Goal: Information Seeking & Learning: Check status

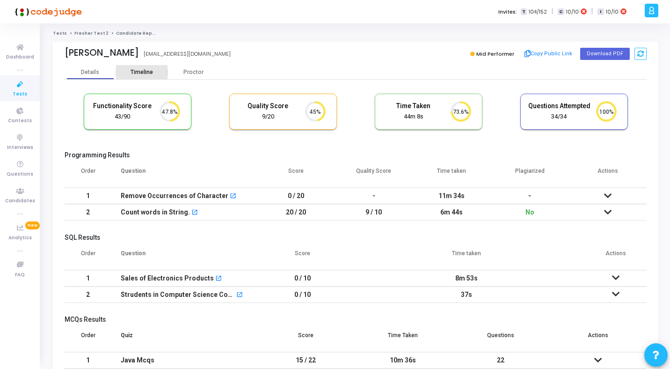
click at [134, 77] on div "Timeline" at bounding box center [141, 72] width 51 height 14
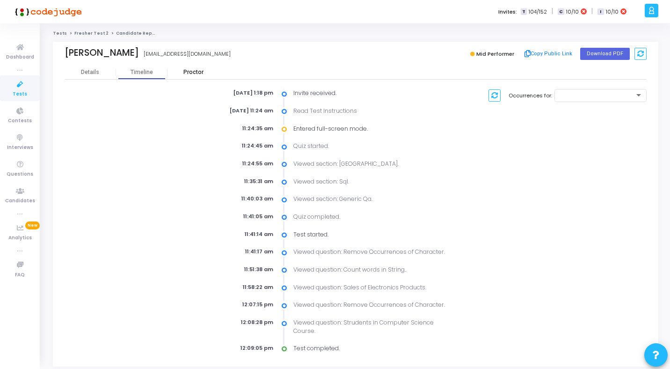
click at [196, 69] on div "Proctor" at bounding box center [192, 72] width 51 height 7
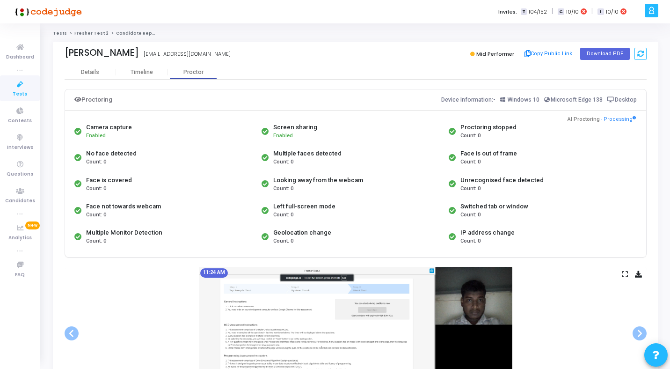
click at [625, 277] on icon at bounding box center [625, 273] width 6 height 5
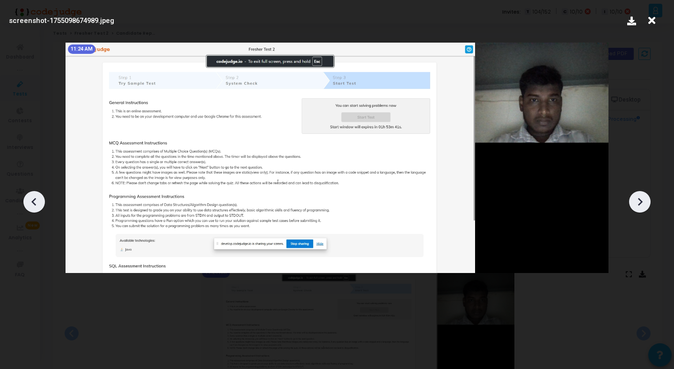
click at [644, 204] on icon at bounding box center [640, 202] width 14 height 14
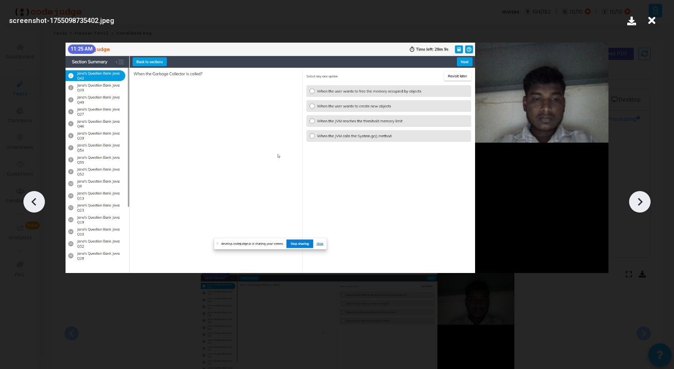
click at [644, 204] on icon at bounding box center [640, 202] width 14 height 14
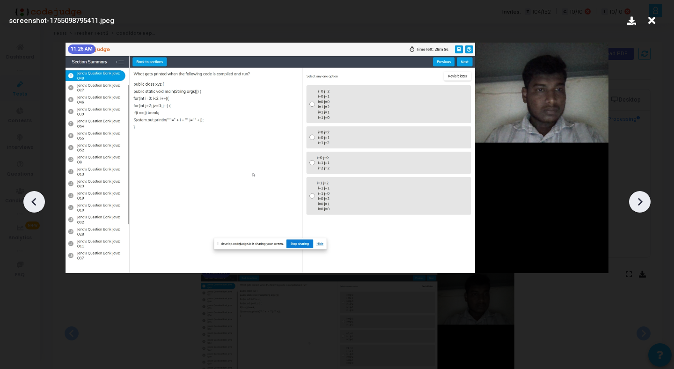
click at [644, 204] on icon at bounding box center [640, 202] width 14 height 14
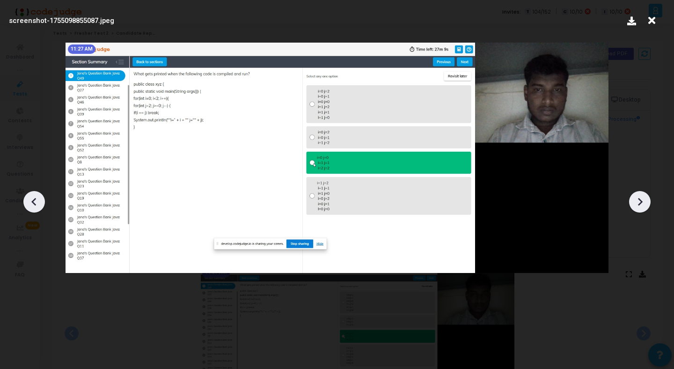
click at [644, 204] on icon at bounding box center [640, 202] width 14 height 14
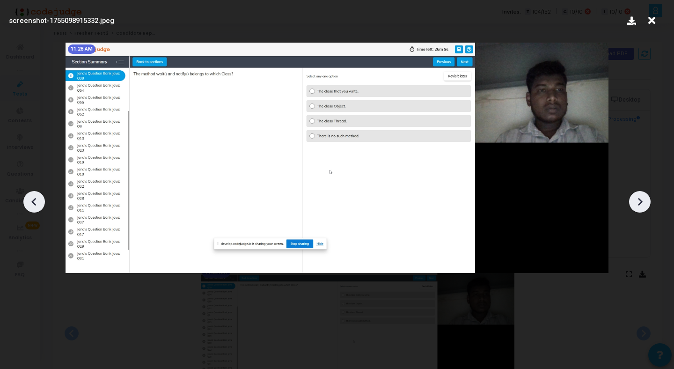
click at [644, 204] on icon at bounding box center [640, 202] width 14 height 14
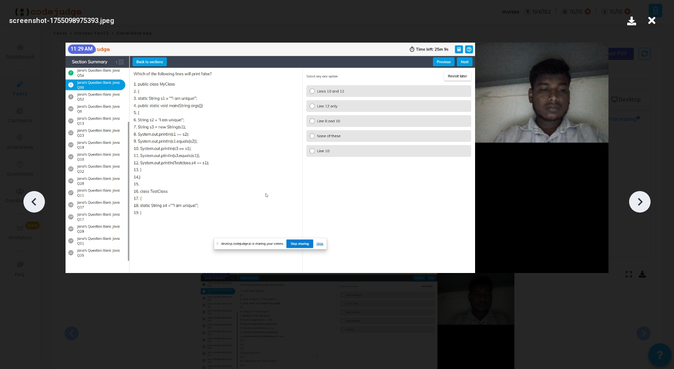
click at [644, 204] on icon at bounding box center [640, 202] width 14 height 14
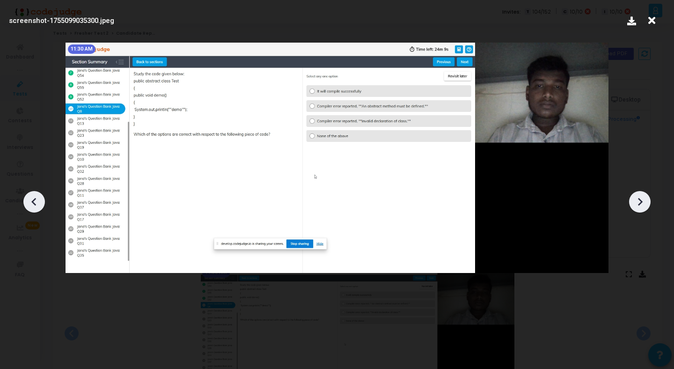
click at [644, 204] on icon at bounding box center [640, 202] width 14 height 14
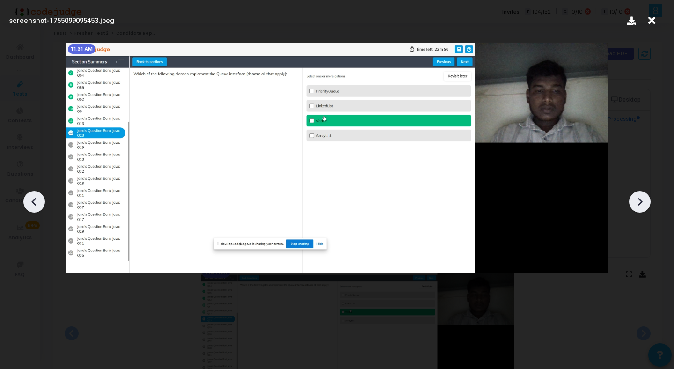
click at [644, 204] on icon at bounding box center [640, 202] width 14 height 14
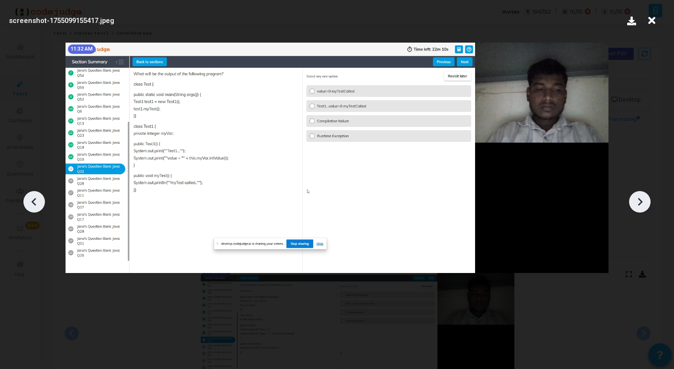
click at [644, 204] on icon at bounding box center [640, 202] width 14 height 14
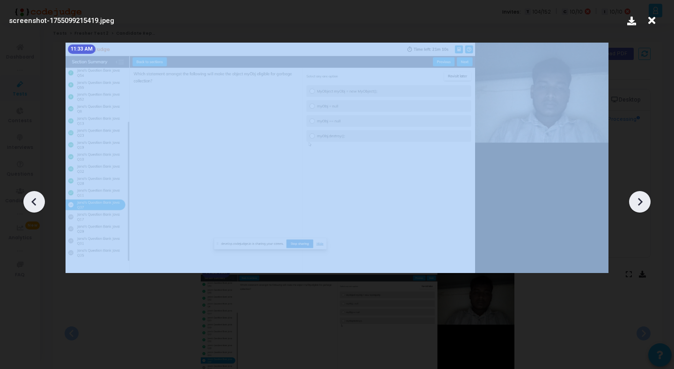
click at [644, 204] on icon at bounding box center [640, 202] width 14 height 14
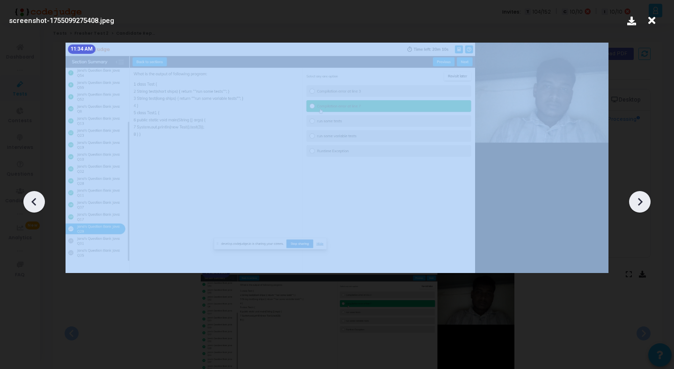
click at [644, 204] on icon at bounding box center [640, 202] width 14 height 14
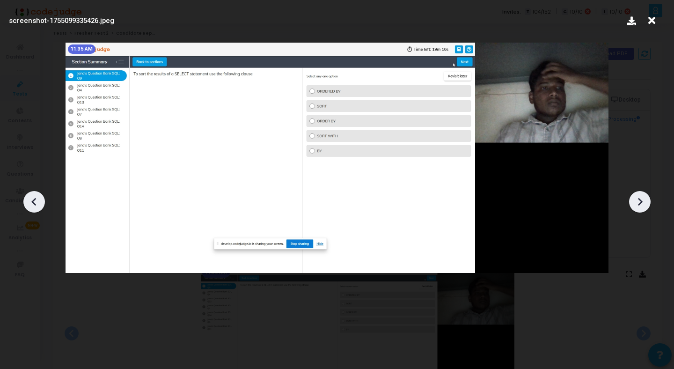
click at [644, 204] on icon at bounding box center [640, 202] width 14 height 14
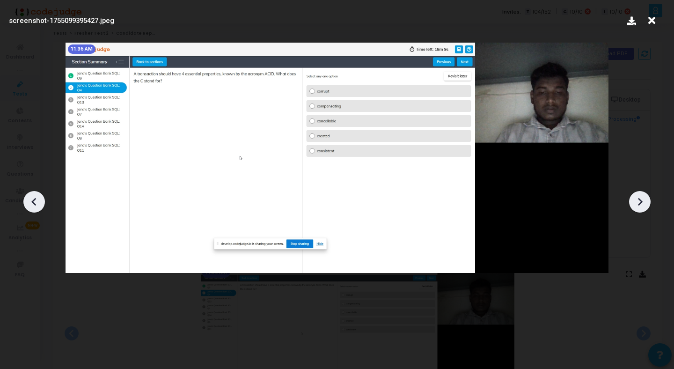
click at [644, 204] on icon at bounding box center [640, 202] width 14 height 14
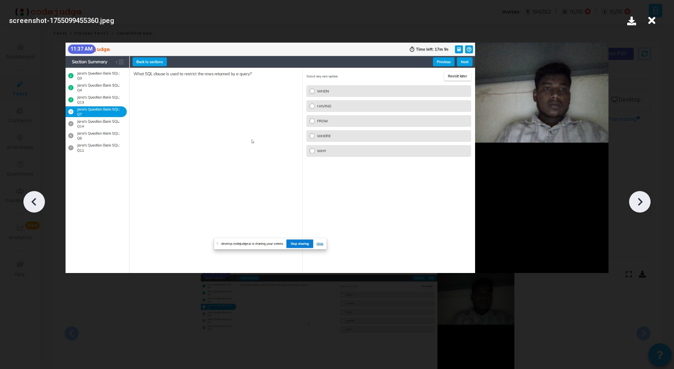
click at [644, 204] on icon at bounding box center [640, 202] width 14 height 14
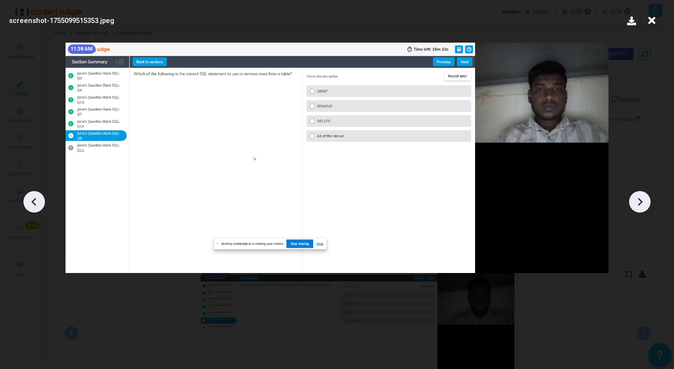
click at [644, 204] on icon at bounding box center [640, 202] width 14 height 14
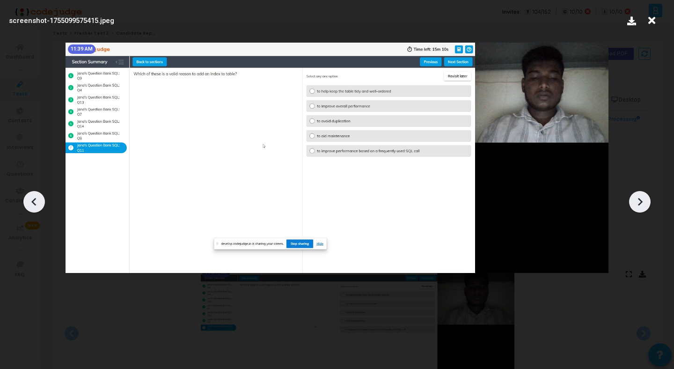
click at [644, 204] on icon at bounding box center [640, 202] width 14 height 14
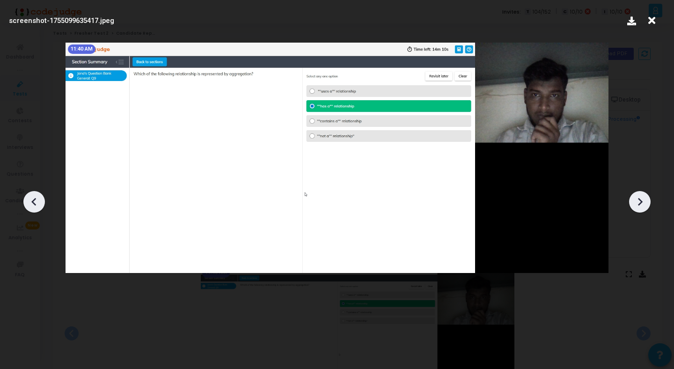
click at [644, 204] on icon at bounding box center [640, 202] width 14 height 14
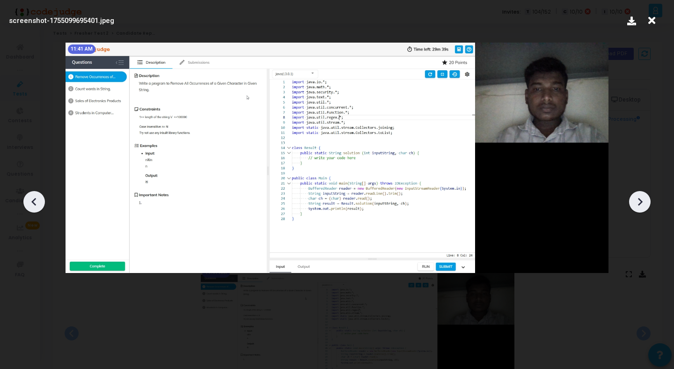
click at [644, 204] on icon at bounding box center [640, 202] width 14 height 14
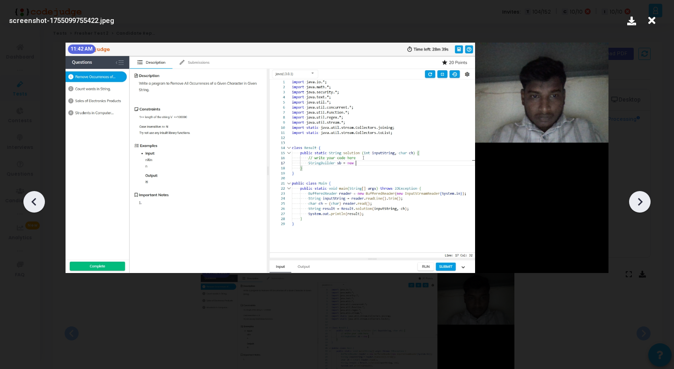
click at [644, 204] on icon at bounding box center [640, 202] width 14 height 14
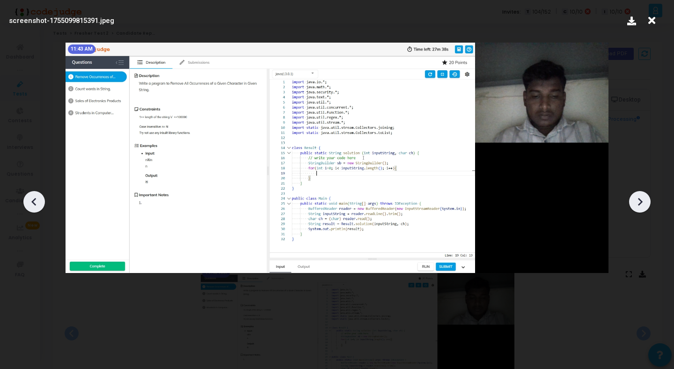
click at [644, 204] on icon at bounding box center [640, 202] width 14 height 14
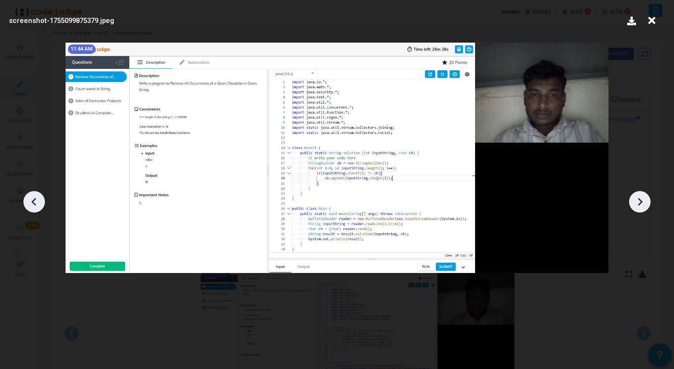
click at [644, 204] on icon at bounding box center [640, 202] width 14 height 14
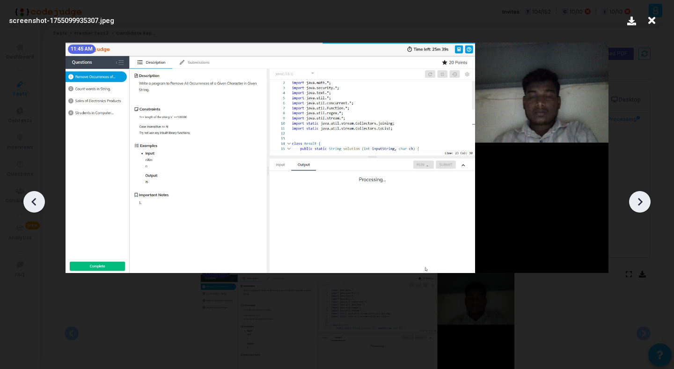
click at [40, 200] on icon at bounding box center [34, 202] width 14 height 14
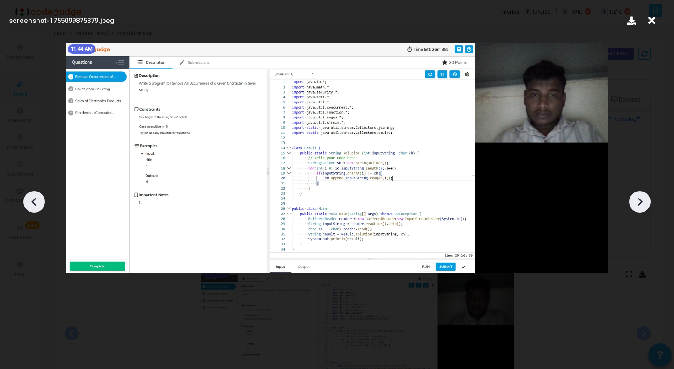
click at [637, 205] on icon at bounding box center [640, 202] width 14 height 14
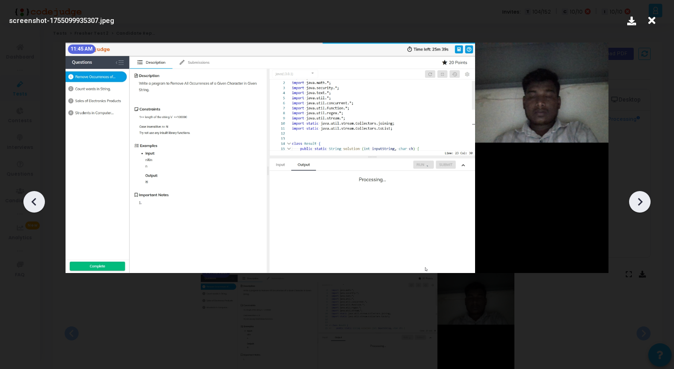
click at [637, 205] on icon at bounding box center [640, 202] width 14 height 14
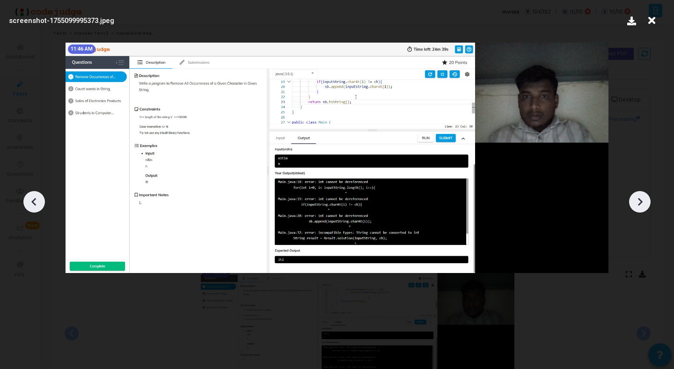
click at [40, 201] on icon at bounding box center [34, 202] width 14 height 14
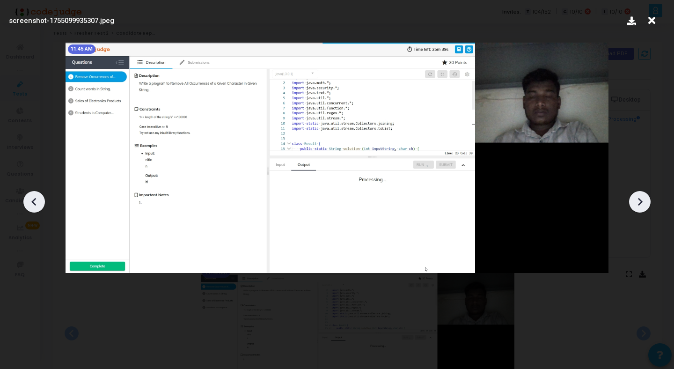
click at [40, 201] on icon at bounding box center [34, 202] width 14 height 14
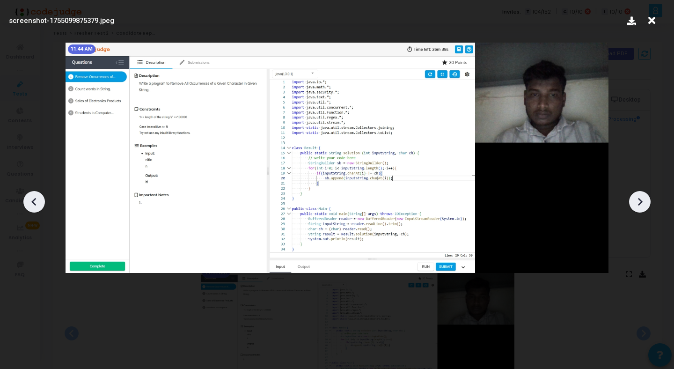
click at [642, 205] on icon at bounding box center [640, 202] width 14 height 14
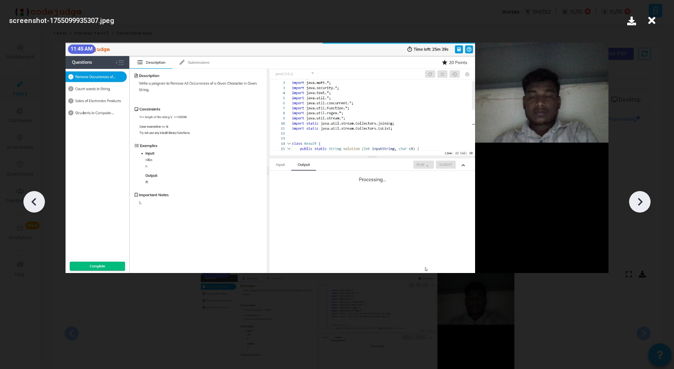
click at [642, 205] on icon at bounding box center [640, 202] width 14 height 14
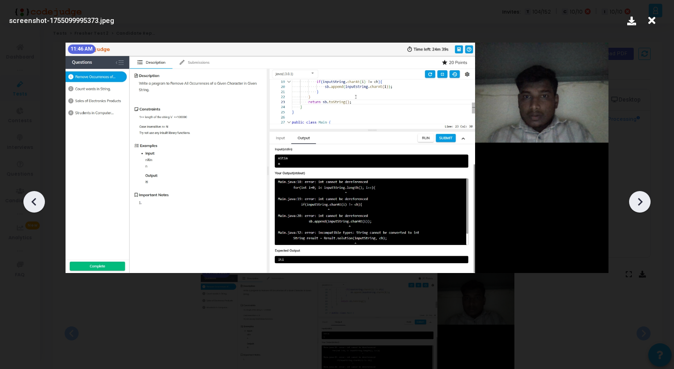
click at [642, 205] on icon at bounding box center [640, 202] width 14 height 14
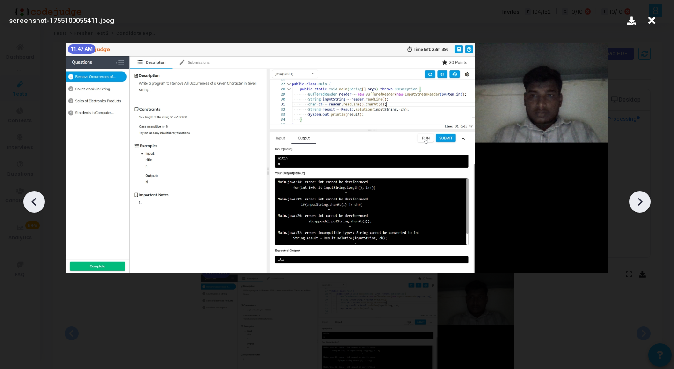
click at [642, 205] on icon at bounding box center [640, 202] width 14 height 14
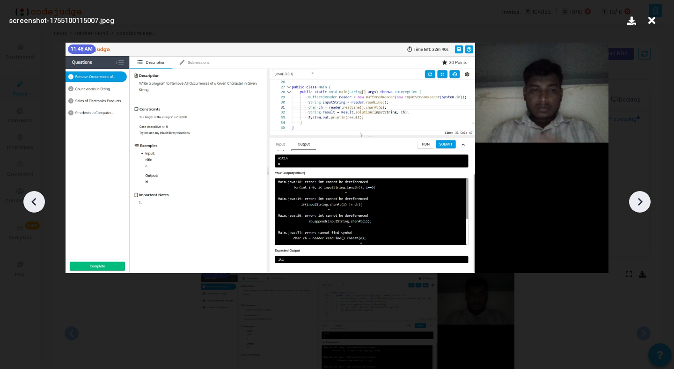
click at [642, 205] on icon at bounding box center [640, 202] width 14 height 14
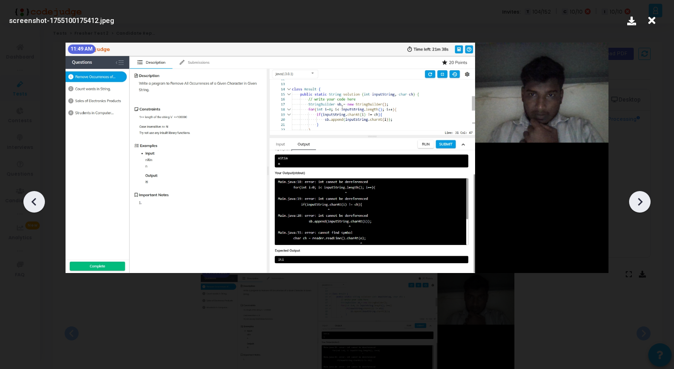
click at [642, 205] on icon at bounding box center [640, 202] width 14 height 14
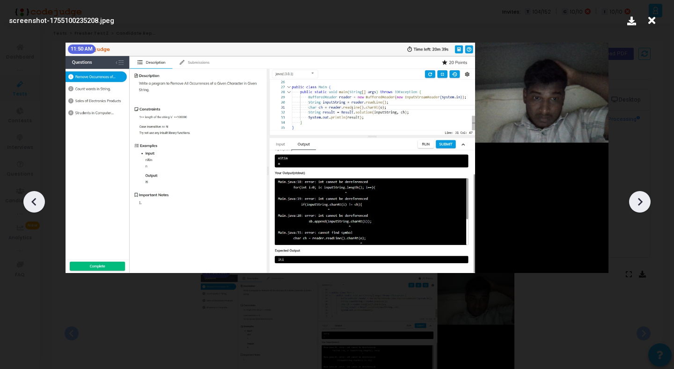
click at [642, 205] on icon at bounding box center [640, 202] width 14 height 14
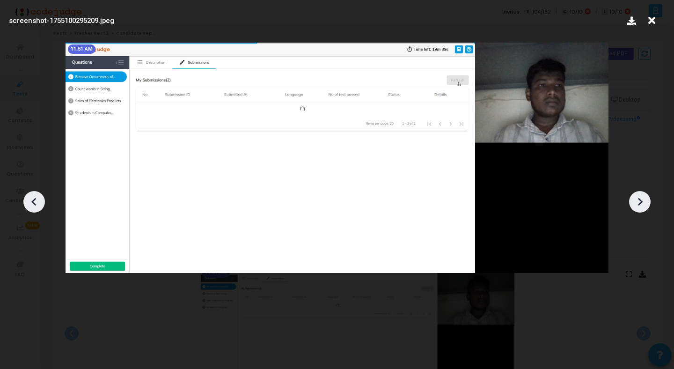
click at [642, 205] on icon at bounding box center [640, 202] width 14 height 14
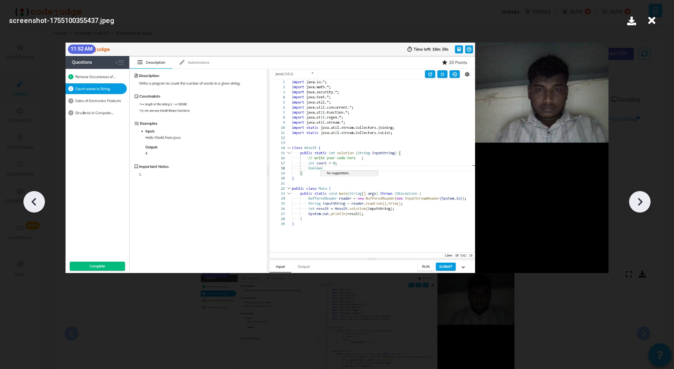
click at [642, 205] on icon at bounding box center [640, 202] width 14 height 14
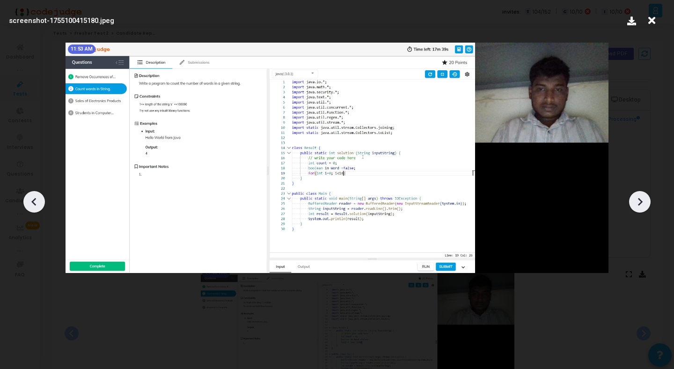
click at [642, 205] on icon at bounding box center [640, 202] width 14 height 14
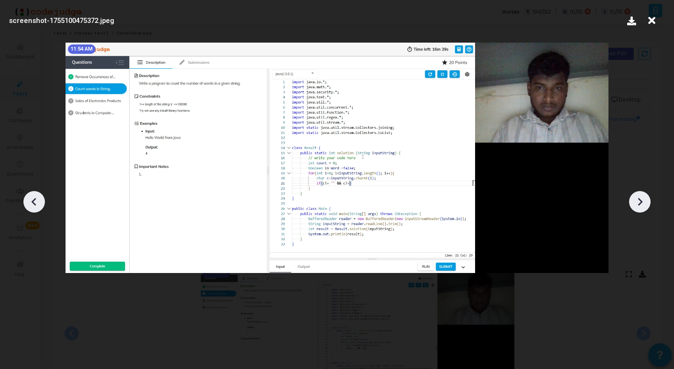
click at [642, 205] on icon at bounding box center [640, 202] width 14 height 14
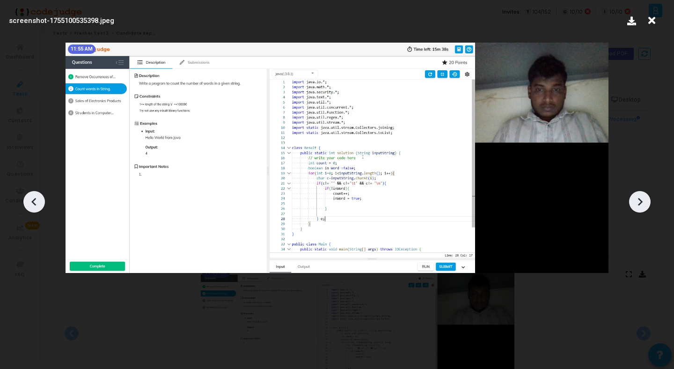
click at [642, 205] on icon at bounding box center [640, 202] width 14 height 14
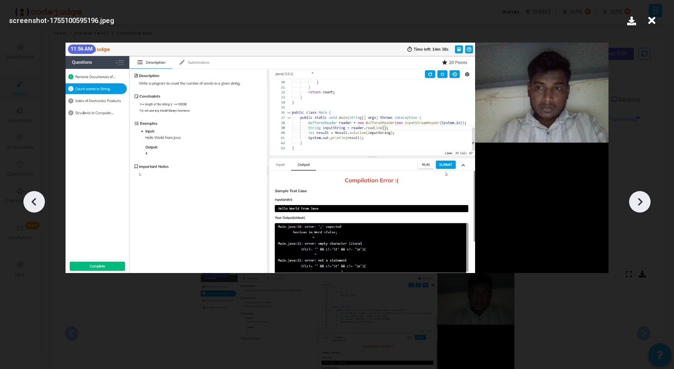
click at [642, 205] on icon at bounding box center [640, 202] width 14 height 14
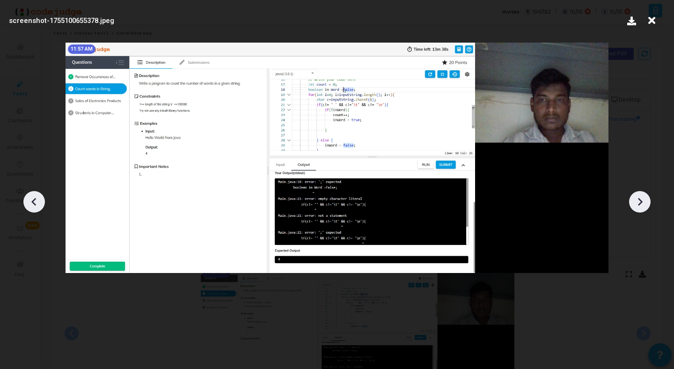
click at [642, 205] on icon at bounding box center [640, 202] width 14 height 14
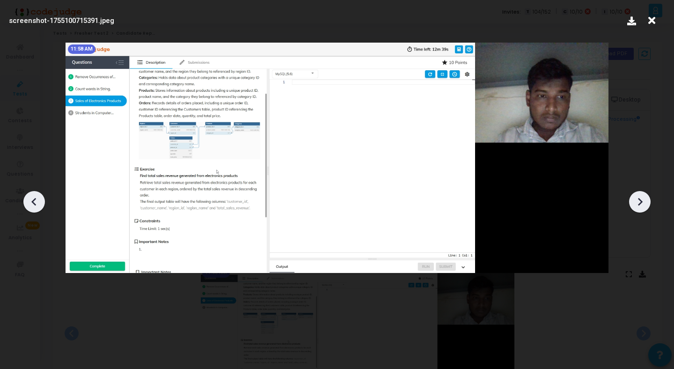
click at [642, 205] on icon at bounding box center [640, 202] width 14 height 14
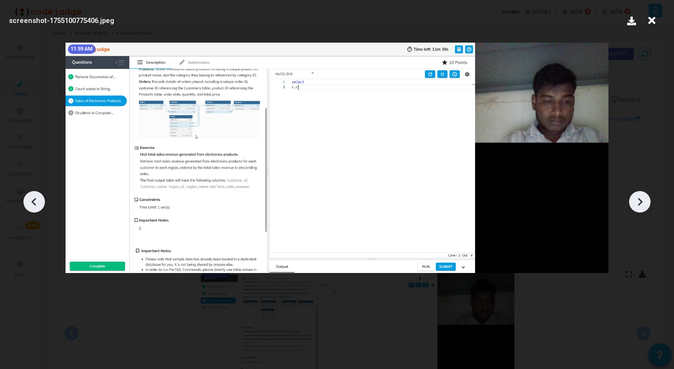
click at [642, 205] on icon at bounding box center [640, 202] width 14 height 14
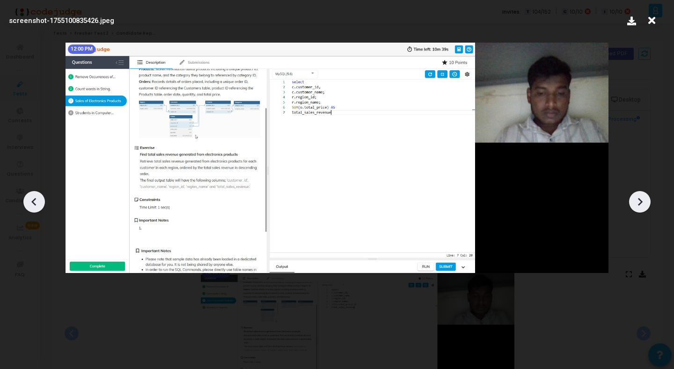
click at [642, 205] on icon at bounding box center [640, 202] width 14 height 14
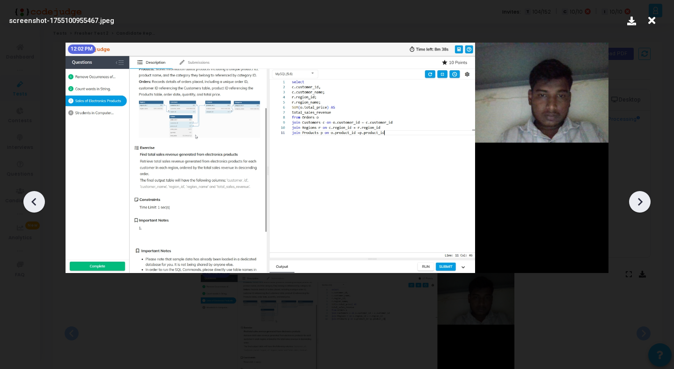
click at [642, 205] on icon at bounding box center [640, 202] width 14 height 14
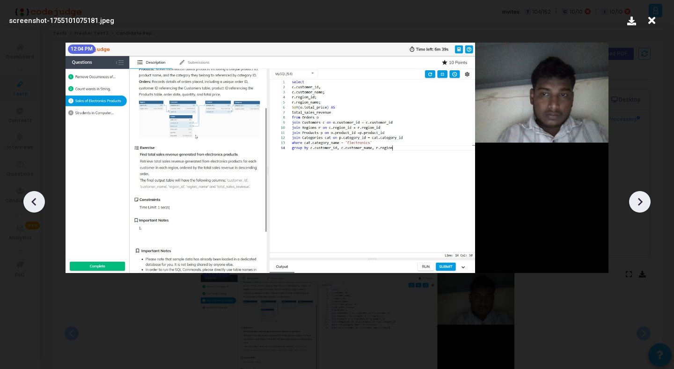
click at [642, 205] on icon at bounding box center [640, 202] width 14 height 14
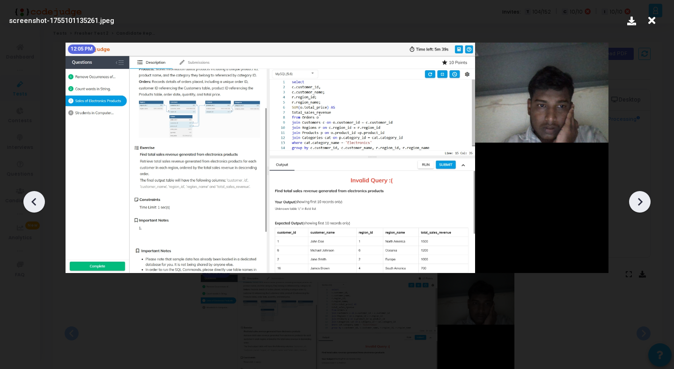
click at [642, 205] on icon at bounding box center [640, 202] width 14 height 14
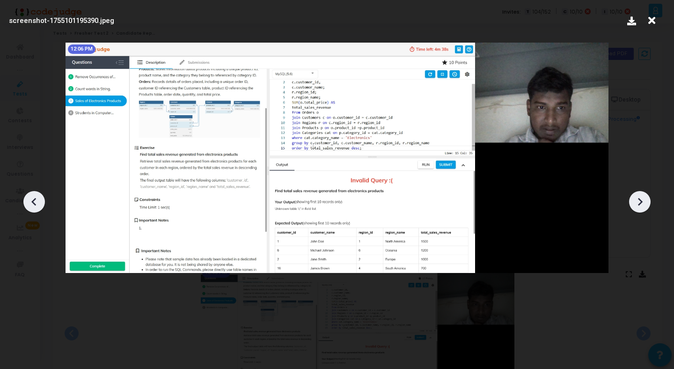
click at [642, 205] on icon at bounding box center [640, 202] width 14 height 14
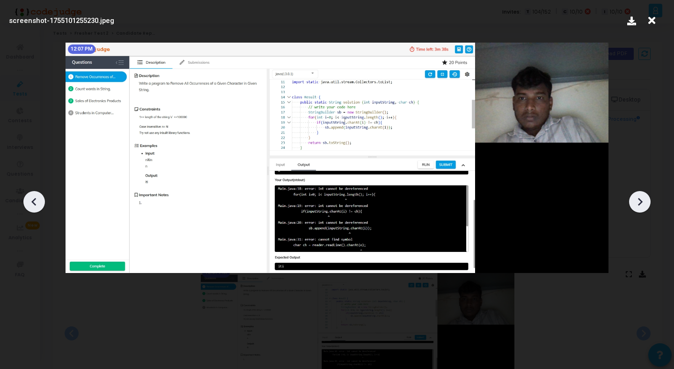
click at [642, 204] on icon at bounding box center [640, 202] width 14 height 14
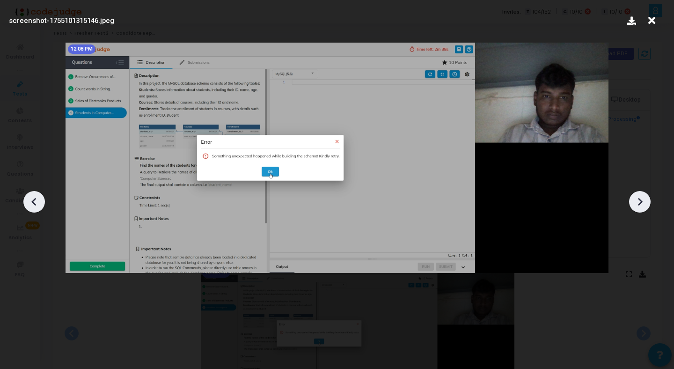
click at [642, 204] on icon at bounding box center [640, 202] width 14 height 14
click at [650, 21] on icon at bounding box center [651, 21] width 15 height 18
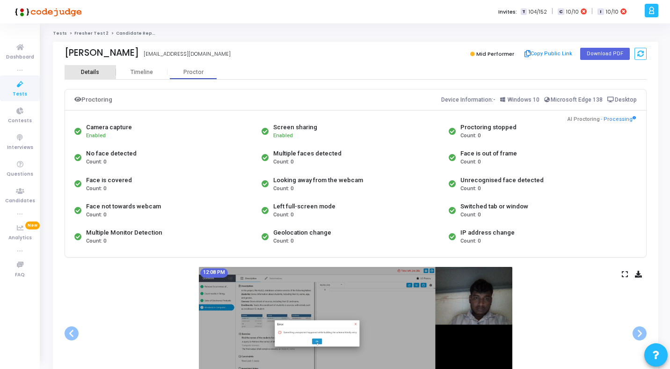
click at [90, 72] on div "Details" at bounding box center [90, 72] width 18 height 7
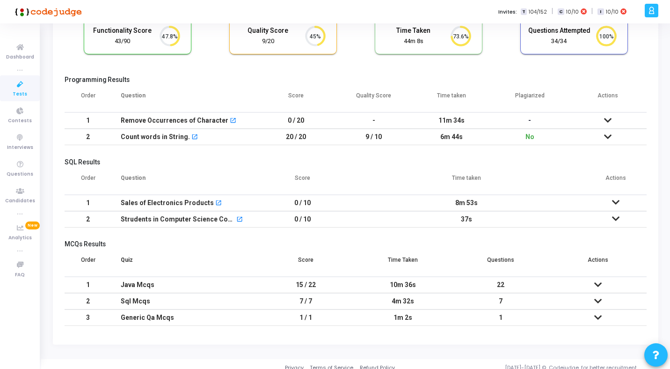
scroll to position [83, 0]
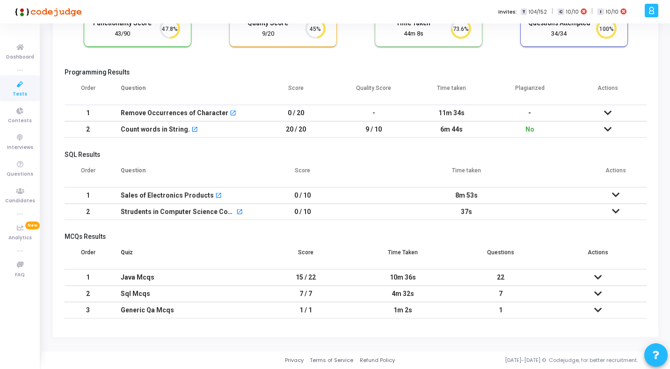
click at [607, 113] on icon at bounding box center [607, 112] width 7 height 7
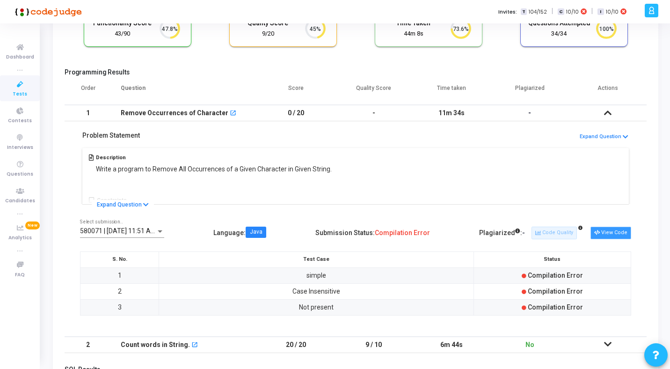
click at [614, 231] on button "View Code" at bounding box center [610, 232] width 41 height 12
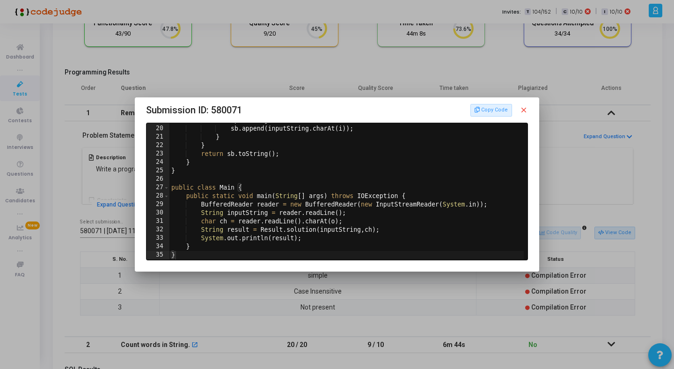
scroll to position [159, 0]
click at [524, 108] on mat-icon "close" at bounding box center [523, 110] width 8 height 8
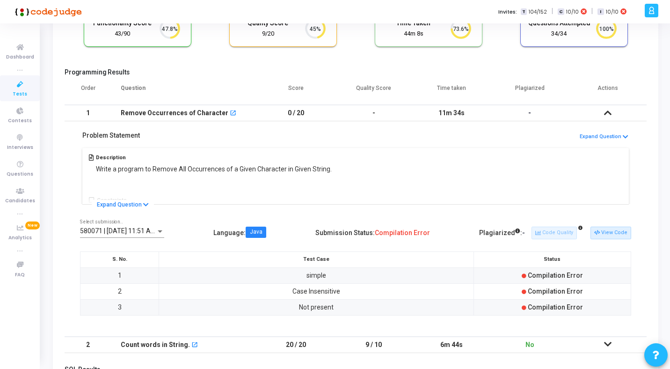
scroll to position [0, 0]
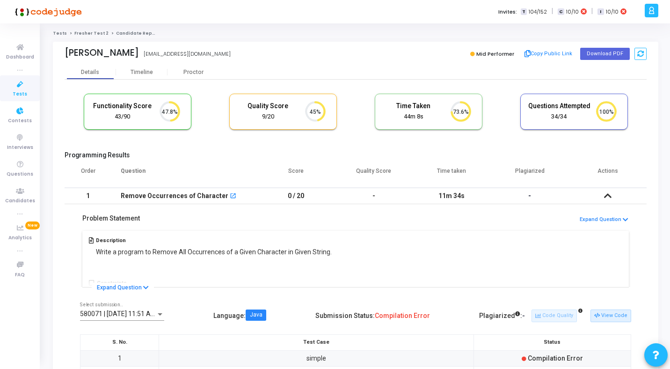
click at [20, 83] on icon at bounding box center [20, 85] width 20 height 12
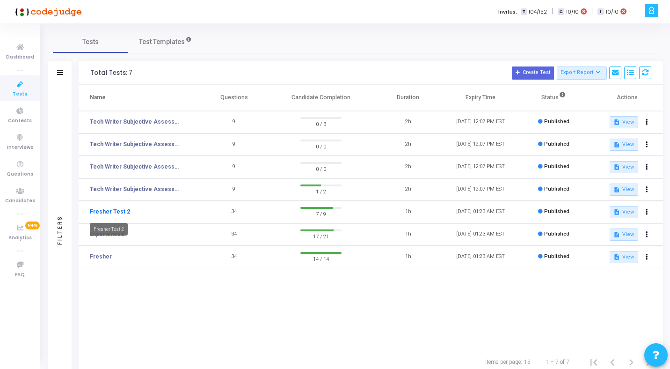
click at [108, 211] on link "Fresher Test 2" at bounding box center [110, 211] width 40 height 8
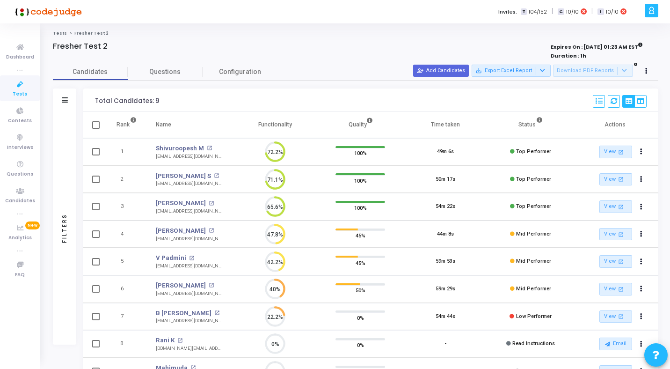
scroll to position [20, 24]
click at [167, 69] on span "Questions" at bounding box center [165, 72] width 75 height 10
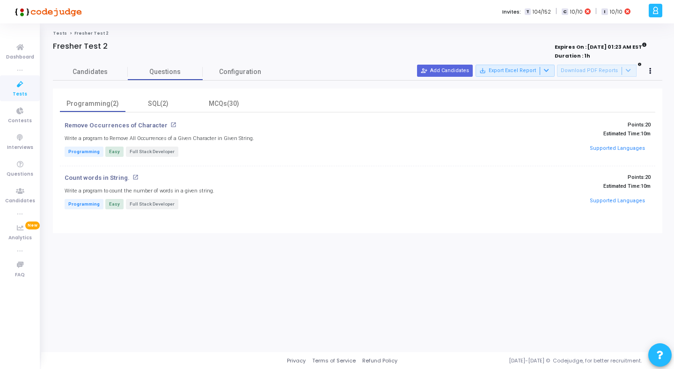
click at [168, 124] on h4 "Remove Occurrences of Character open_in_new" at bounding box center [258, 125] width 387 height 7
click at [170, 124] on mat-icon "open_in_new" at bounding box center [173, 125] width 6 height 6
click at [132, 175] on mat-icon "open_in_new" at bounding box center [135, 177] width 6 height 6
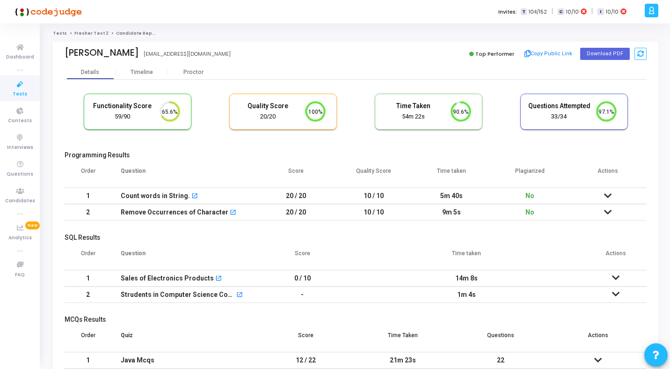
click at [76, 34] on link "Fresher Test 2" at bounding box center [91, 33] width 34 height 6
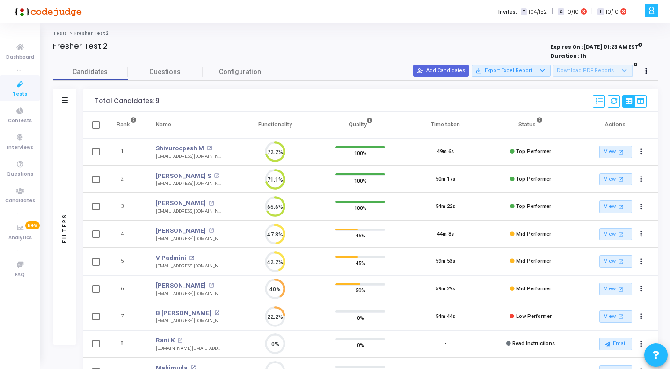
scroll to position [20, 24]
click at [20, 51] on icon at bounding box center [20, 48] width 20 height 12
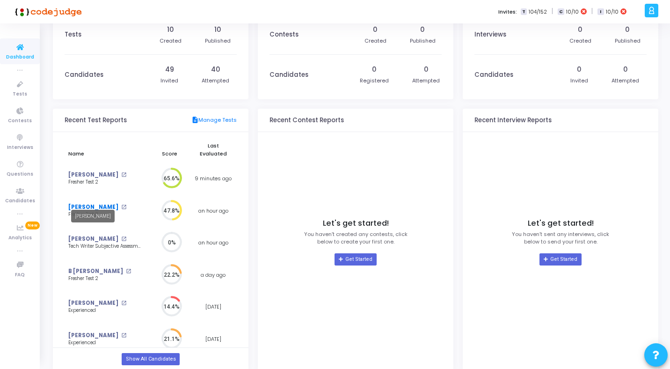
click at [93, 203] on link "Sammed Digraje" at bounding box center [93, 207] width 50 height 8
click at [88, 171] on link "Sunil Biradar" at bounding box center [93, 175] width 50 height 8
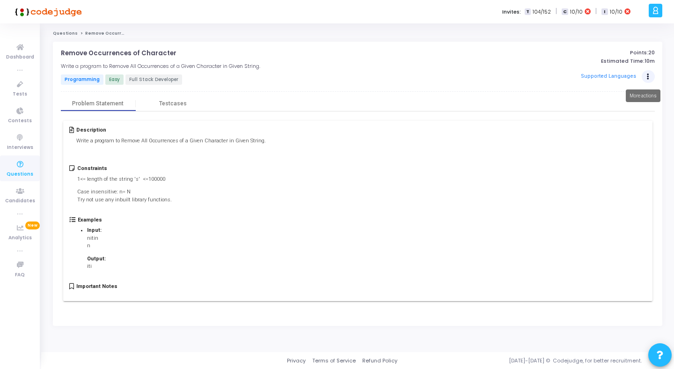
click at [648, 80] on button "Actions" at bounding box center [647, 76] width 13 height 13
click at [608, 97] on link "Edit" at bounding box center [614, 95] width 72 height 15
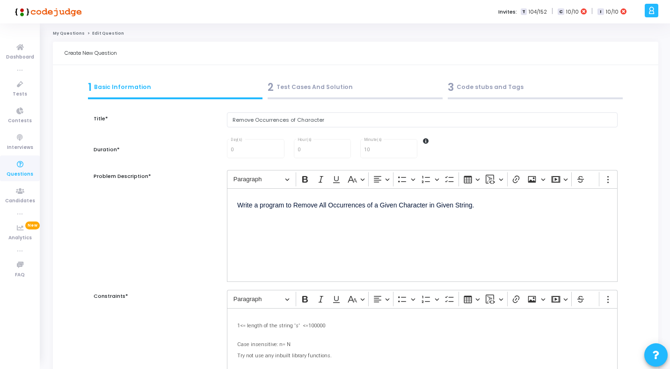
click at [500, 77] on div "3 Code stubs and Tags" at bounding box center [535, 89] width 180 height 25
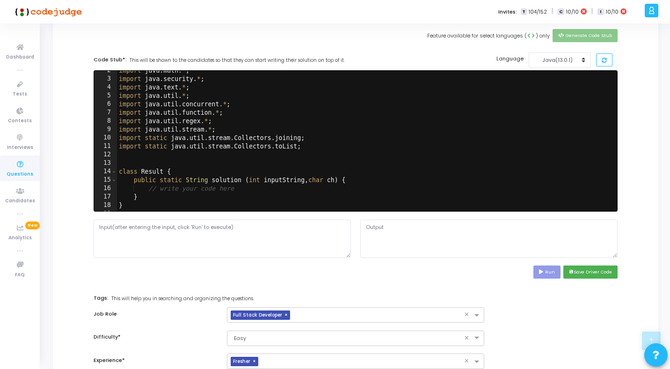
scroll to position [13, 0]
click at [253, 182] on div "import java . math . * ; import java . security . * ; import java . text . * ; …" at bounding box center [365, 144] width 496 height 157
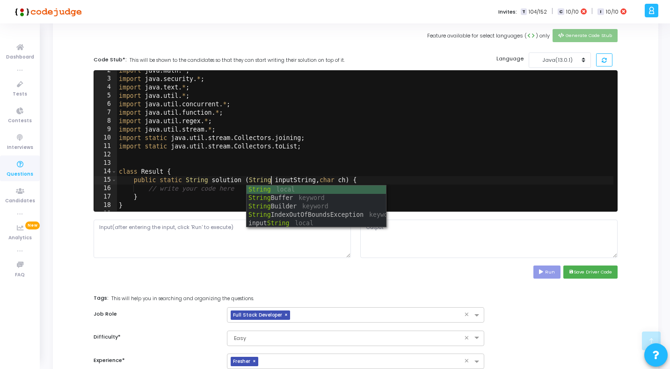
scroll to position [0, 11]
click at [336, 139] on div "import java . math . * ; import java . security . * ; import java . text . * ; …" at bounding box center [365, 144] width 496 height 157
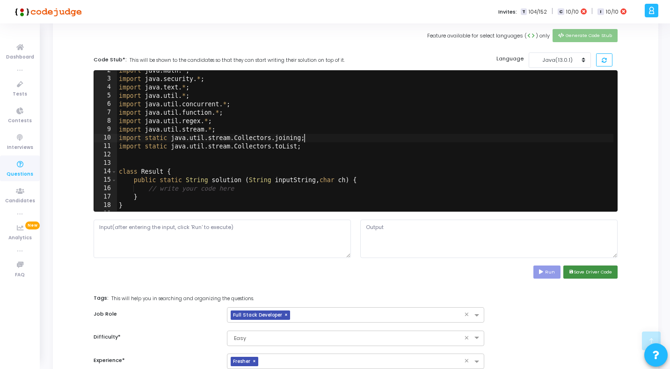
type textarea "import static java.util.stream.Collectors.joining;"
click at [589, 273] on button "save Save Driver Code" at bounding box center [590, 271] width 54 height 13
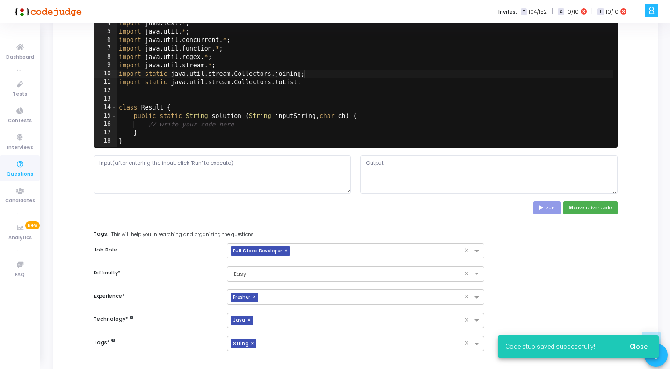
scroll to position [384, 0]
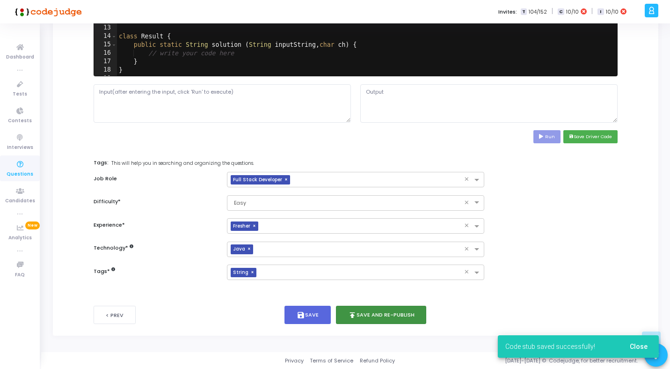
click at [392, 320] on button "publish Save and Re-publish" at bounding box center [381, 315] width 91 height 18
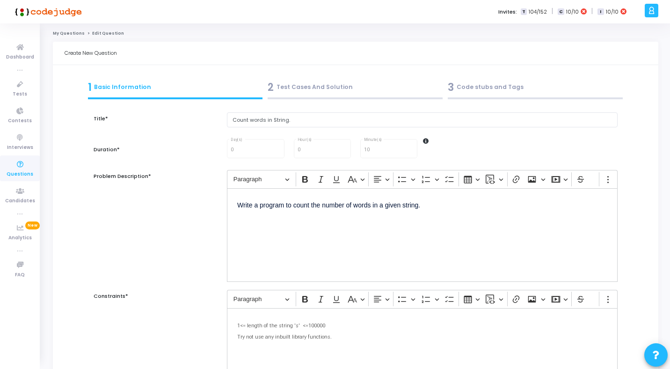
click at [496, 100] on div "3 Code stubs and Tags" at bounding box center [535, 89] width 180 height 25
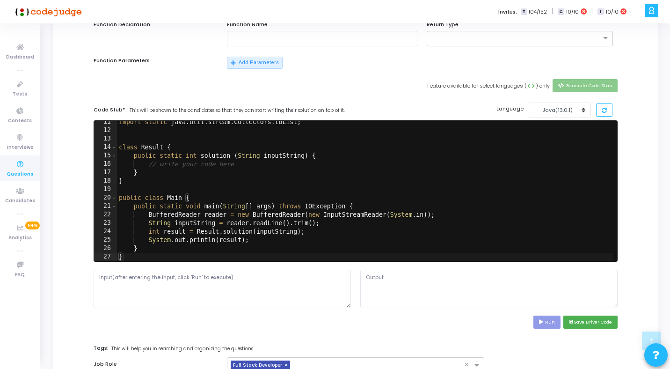
scroll to position [199, 0]
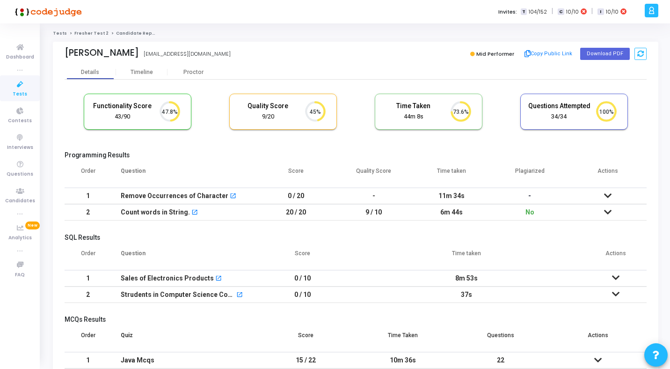
scroll to position [38, 0]
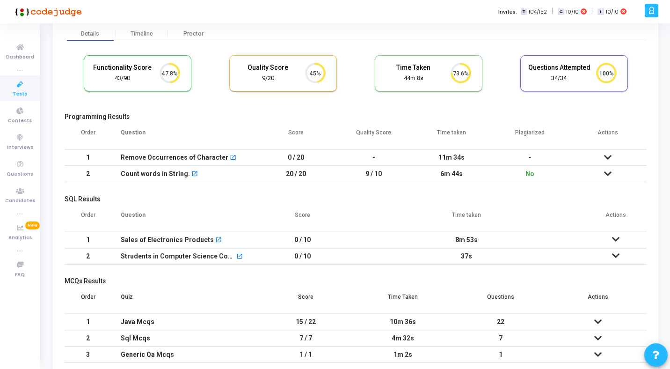
click at [608, 158] on icon at bounding box center [607, 157] width 7 height 7
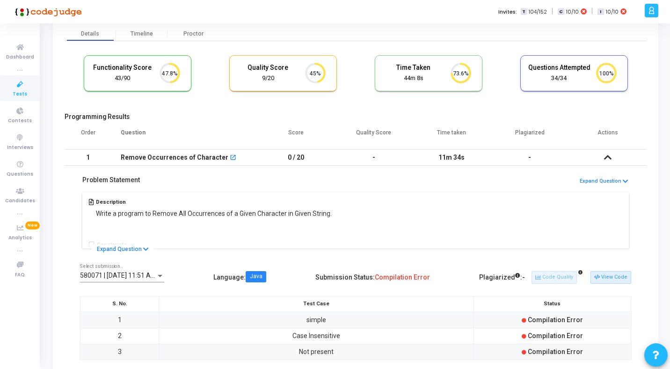
click at [608, 158] on icon at bounding box center [607, 157] width 7 height 7
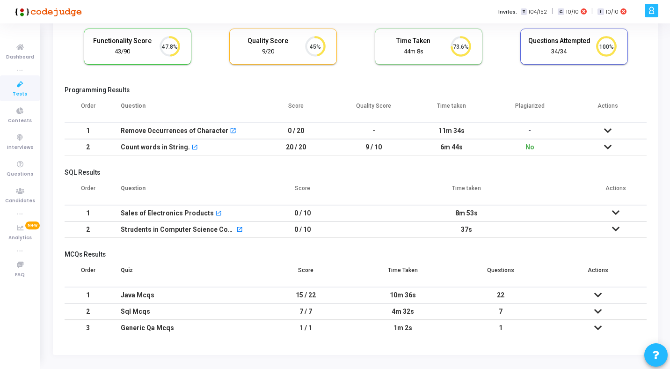
scroll to position [83, 0]
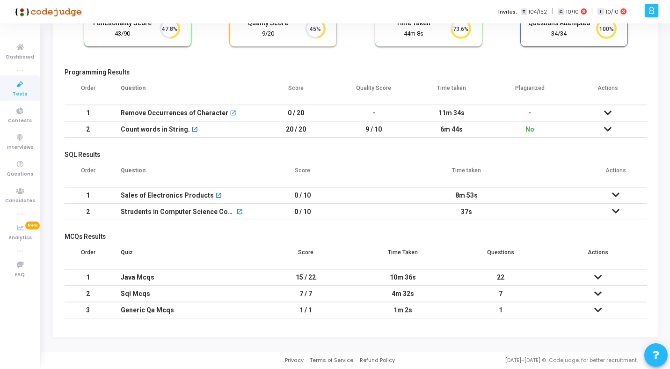
click at [609, 197] on td at bounding box center [615, 195] width 62 height 16
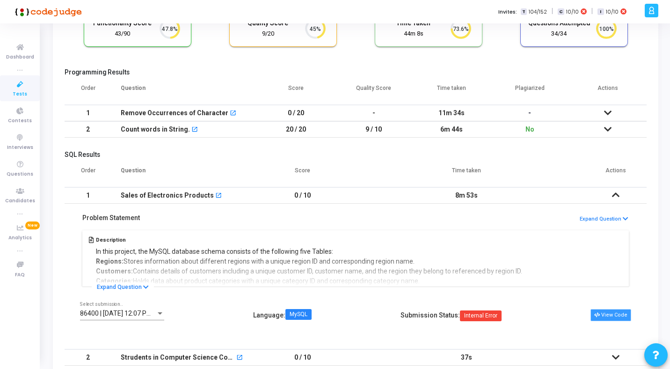
click at [612, 313] on button "View Code" at bounding box center [610, 315] width 41 height 12
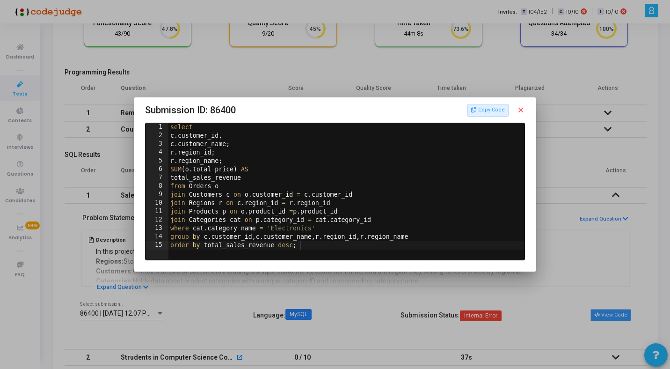
scroll to position [0, 0]
click at [521, 112] on mat-icon "close" at bounding box center [521, 110] width 8 height 8
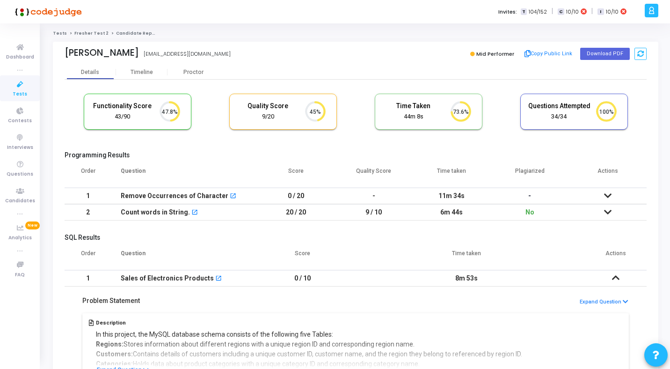
scroll to position [83, 0]
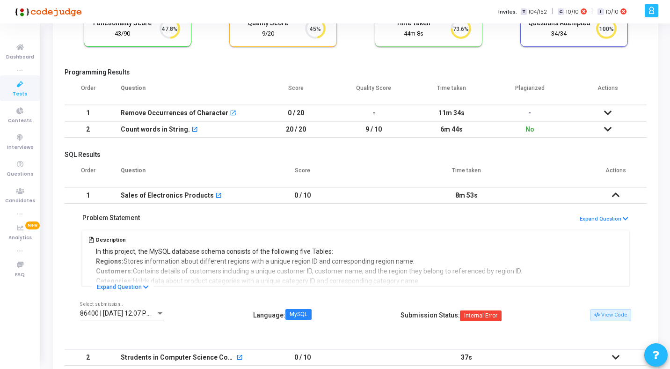
click at [619, 194] on icon at bounding box center [615, 194] width 7 height 7
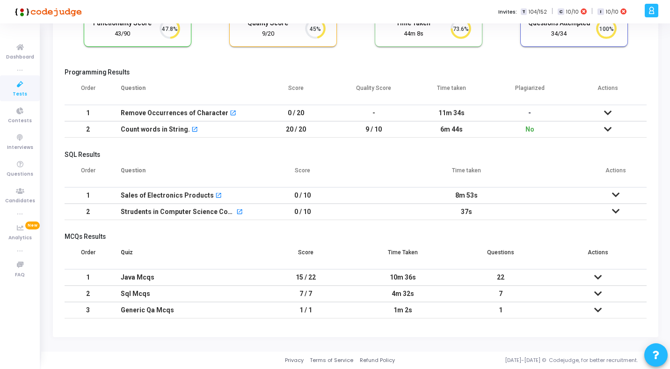
click at [616, 209] on icon at bounding box center [615, 211] width 7 height 7
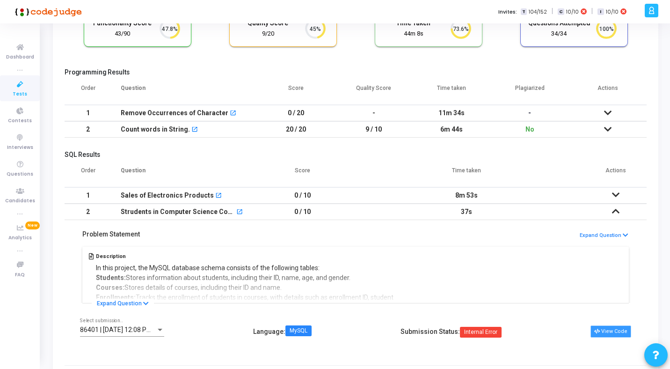
click at [606, 330] on button "View Code" at bounding box center [610, 331] width 41 height 12
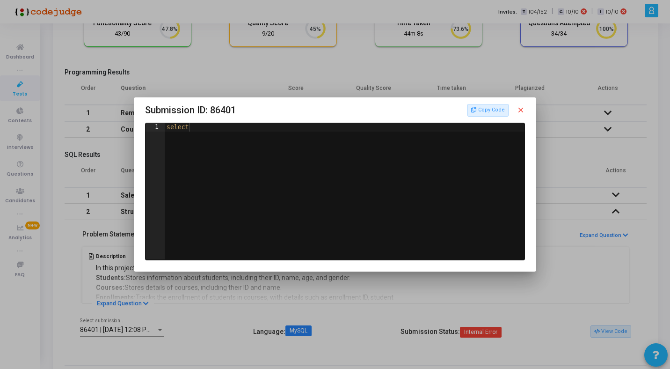
scroll to position [0, 0]
click at [517, 113] on mat-icon "close" at bounding box center [521, 110] width 8 height 8
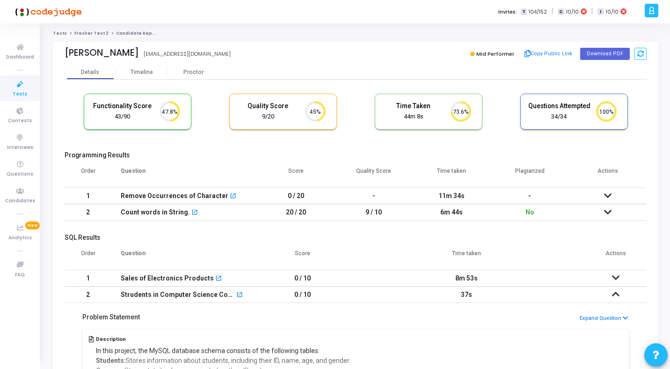
scroll to position [83, 0]
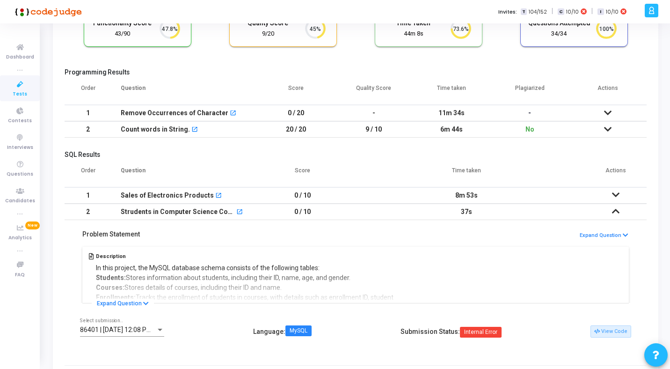
click at [614, 209] on icon at bounding box center [615, 211] width 7 height 7
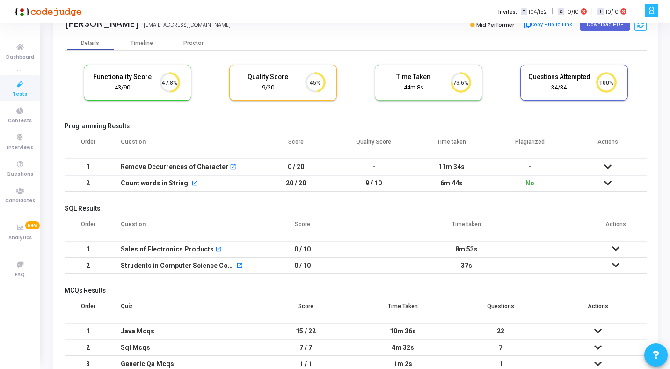
scroll to position [0, 0]
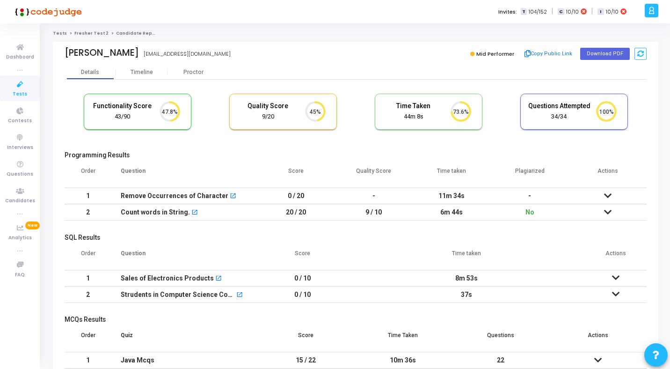
drag, startPoint x: 65, startPoint y: 52, endPoint x: 142, endPoint y: 50, distance: 77.2
click at [142, 50] on div "Sammed Digraje sammeddigraje2002@gmail.com" at bounding box center [208, 54] width 286 height 14
copy div "Sammed Digraje"
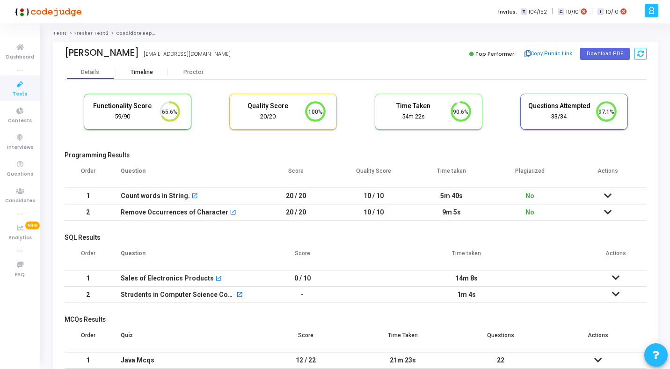
click at [148, 73] on div "Timeline" at bounding box center [142, 72] width 22 height 7
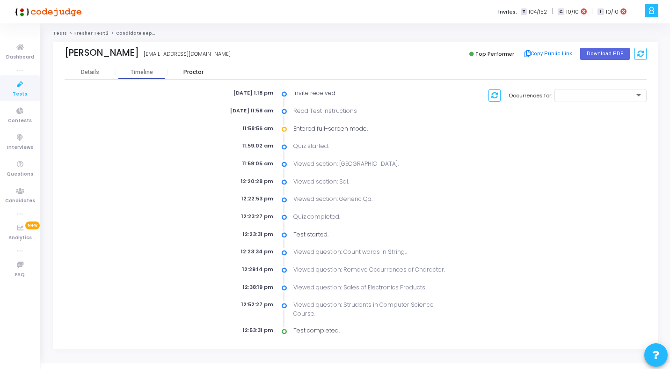
click at [191, 71] on div "Proctor" at bounding box center [192, 72] width 51 height 7
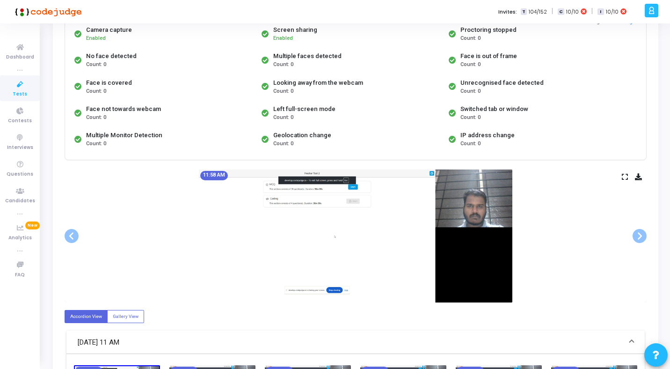
scroll to position [104, 0]
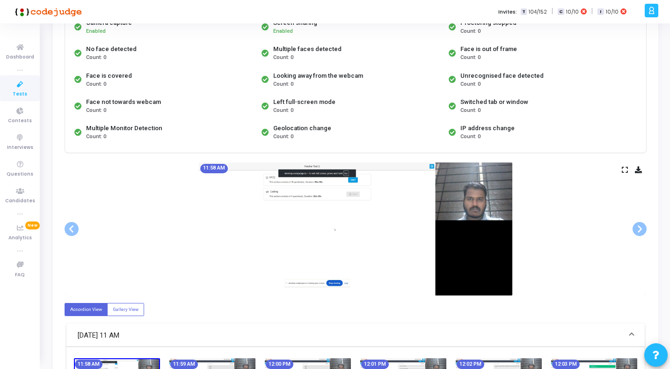
click at [622, 170] on icon at bounding box center [625, 169] width 6 height 5
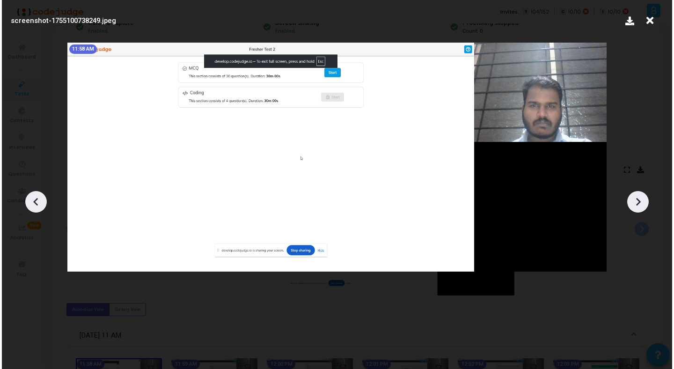
scroll to position [0, 0]
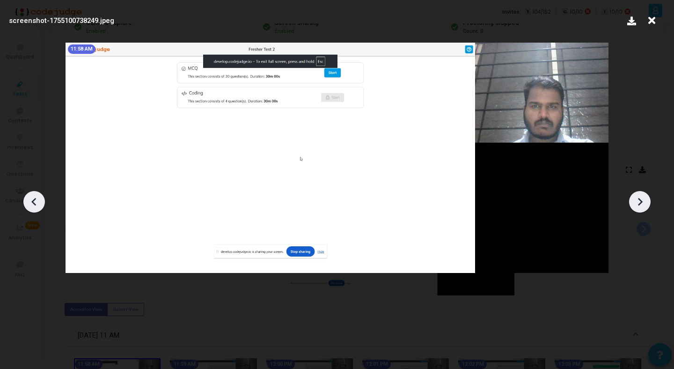
click at [643, 205] on icon at bounding box center [640, 202] width 14 height 14
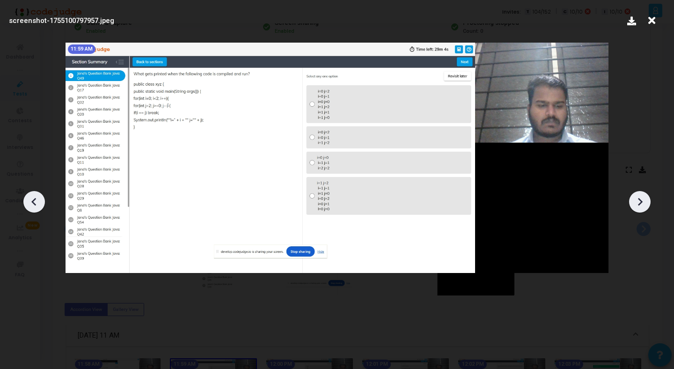
click at [643, 205] on icon at bounding box center [640, 202] width 14 height 14
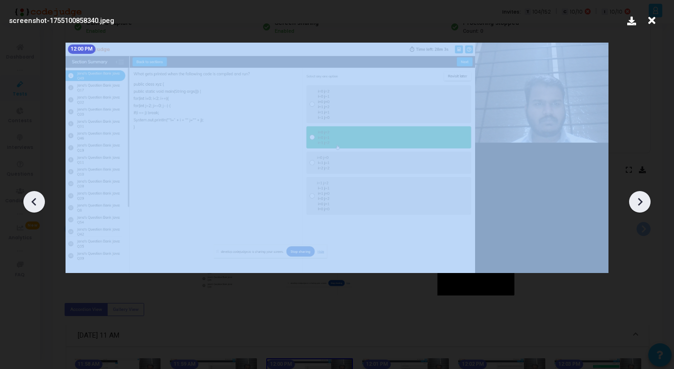
click at [643, 205] on icon at bounding box center [640, 202] width 14 height 14
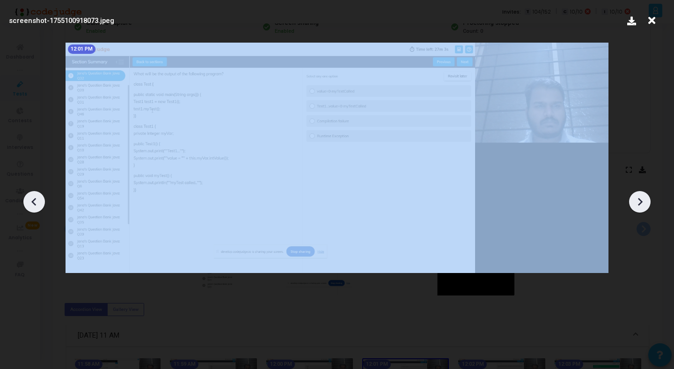
click at [643, 205] on icon at bounding box center [640, 202] width 14 height 14
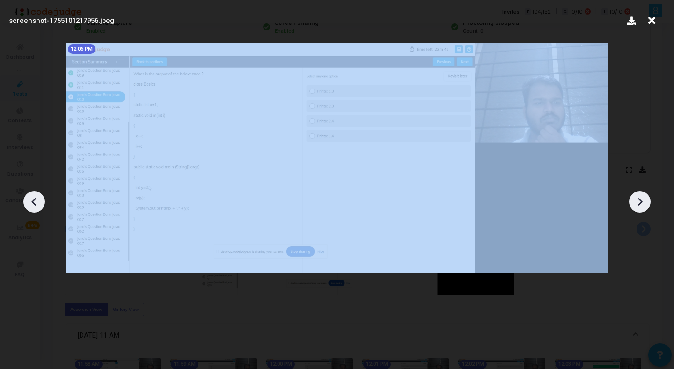
click at [643, 205] on icon at bounding box center [640, 202] width 14 height 14
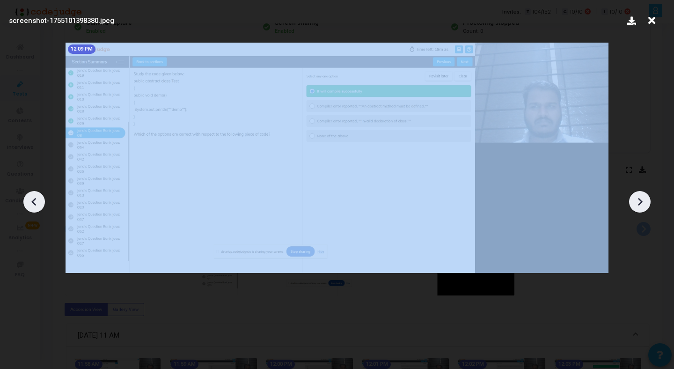
click at [643, 205] on icon at bounding box center [640, 202] width 14 height 14
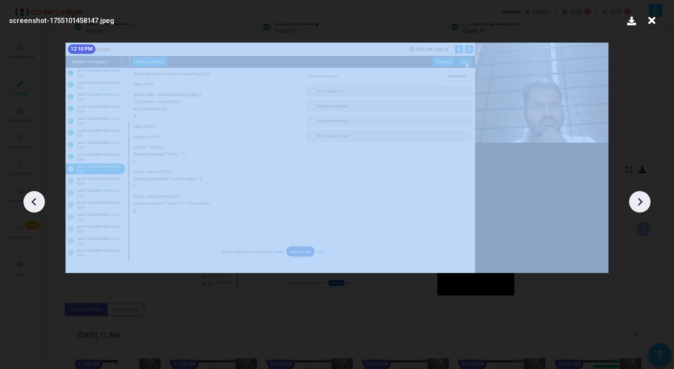
click at [643, 205] on icon at bounding box center [640, 202] width 14 height 14
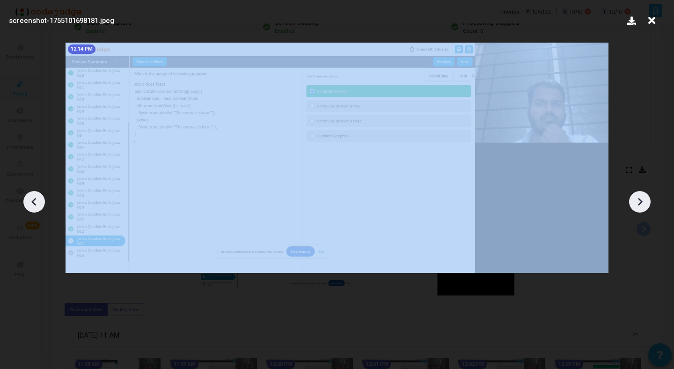
click at [643, 205] on icon at bounding box center [640, 202] width 14 height 14
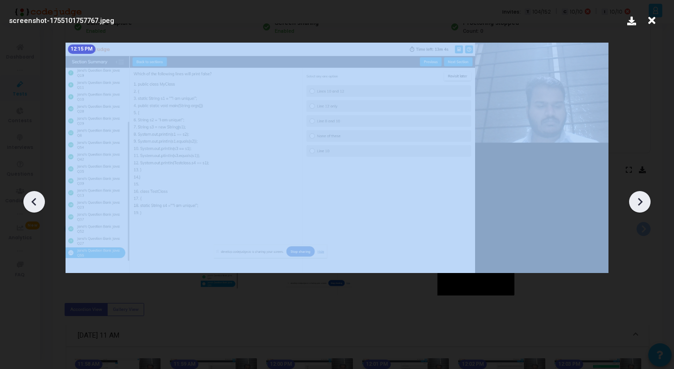
click at [643, 205] on icon at bounding box center [640, 202] width 14 height 14
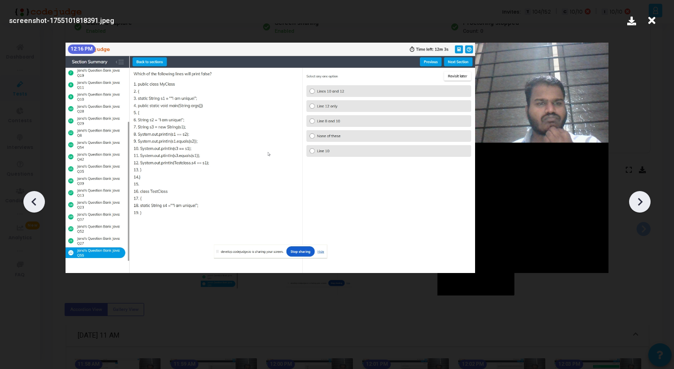
click at [643, 205] on icon at bounding box center [640, 202] width 14 height 14
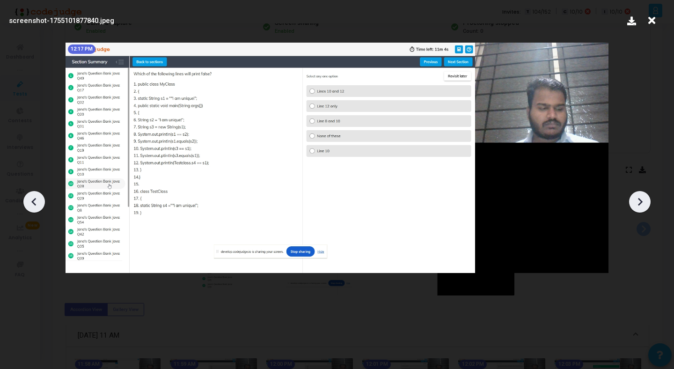
click at [38, 201] on icon at bounding box center [34, 202] width 14 height 14
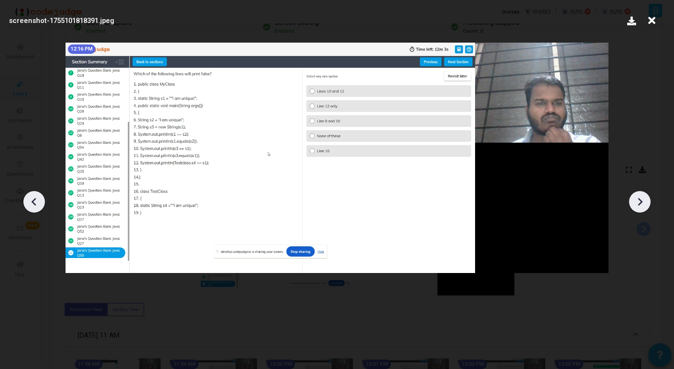
click at [38, 201] on icon at bounding box center [34, 202] width 14 height 14
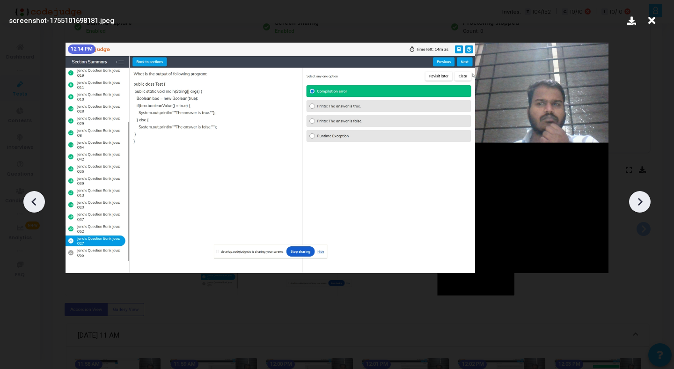
click at [638, 204] on icon at bounding box center [640, 202] width 14 height 14
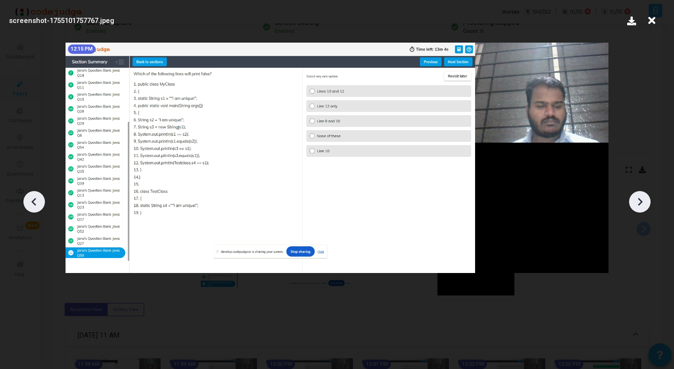
click at [638, 204] on icon at bounding box center [640, 202] width 14 height 14
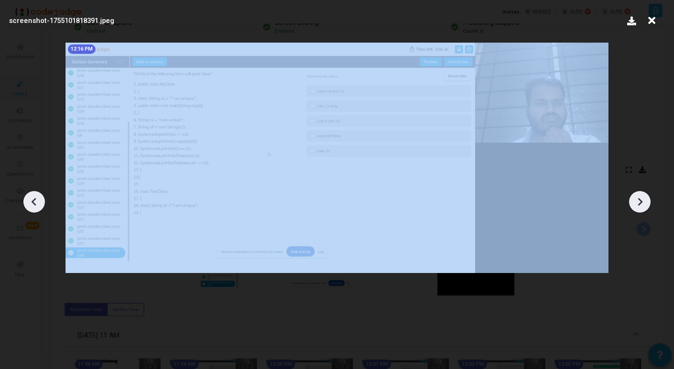
click at [638, 204] on icon at bounding box center [640, 202] width 14 height 14
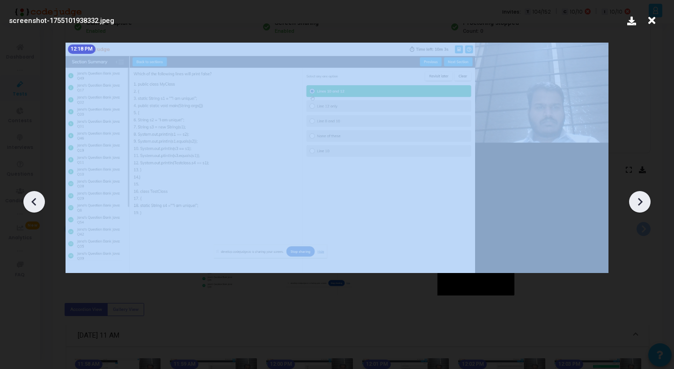
click at [638, 204] on icon at bounding box center [640, 202] width 14 height 14
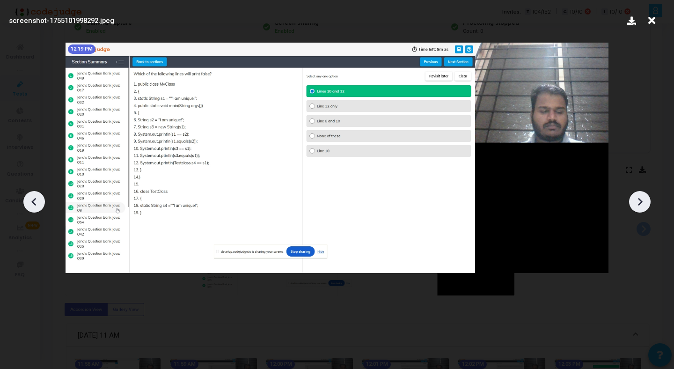
click at [638, 204] on icon at bounding box center [640, 202] width 14 height 14
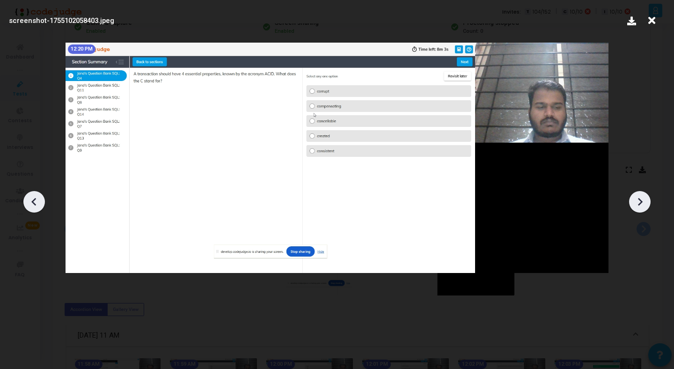
click at [638, 204] on icon at bounding box center [640, 202] width 14 height 14
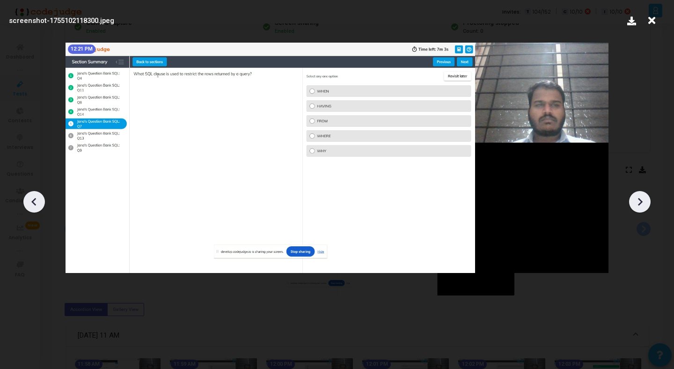
click at [638, 204] on icon at bounding box center [640, 202] width 14 height 14
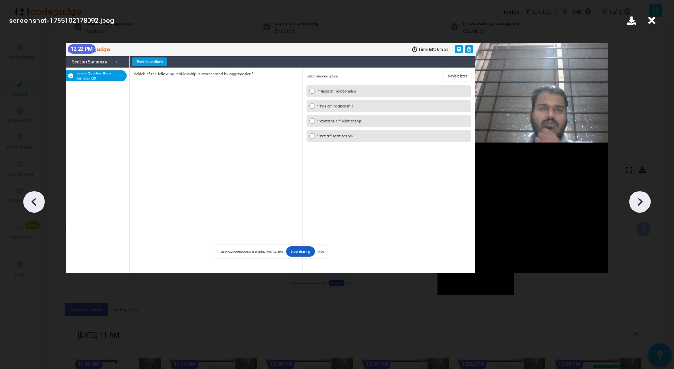
click at [638, 204] on icon at bounding box center [640, 202] width 14 height 14
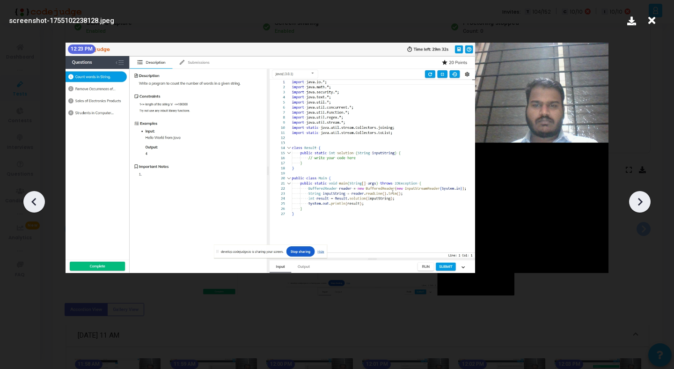
click at [638, 204] on icon at bounding box center [640, 202] width 14 height 14
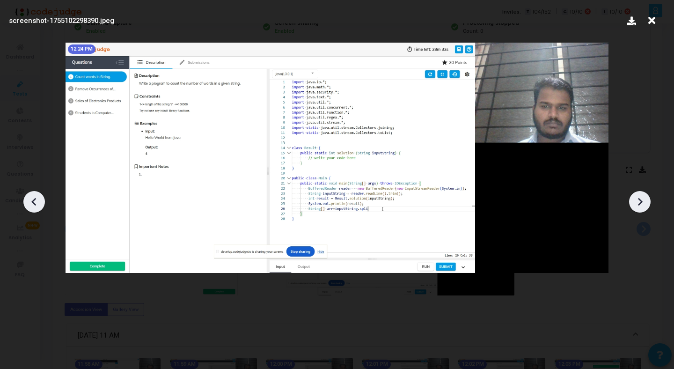
click at [638, 204] on icon at bounding box center [640, 202] width 14 height 14
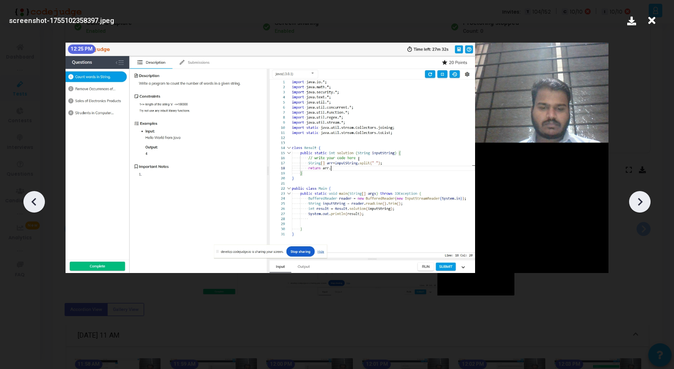
click at [35, 202] on icon at bounding box center [34, 202] width 14 height 14
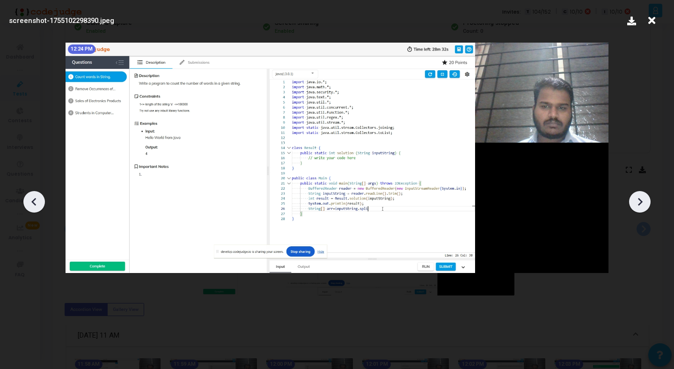
click at [642, 197] on icon at bounding box center [640, 202] width 14 height 14
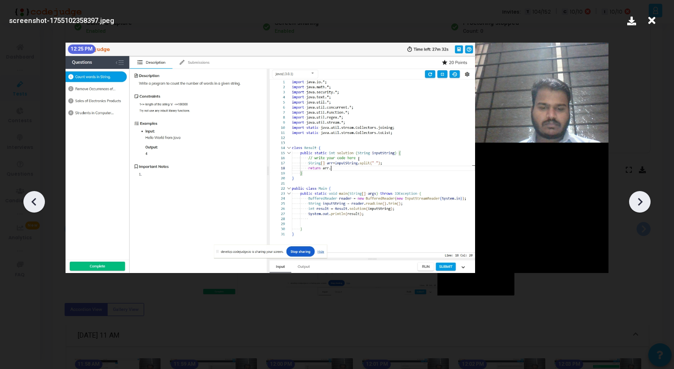
click at [642, 197] on icon at bounding box center [640, 202] width 14 height 14
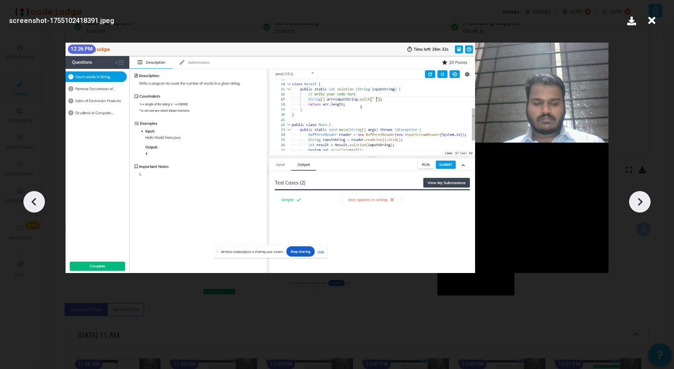
click at [642, 197] on icon at bounding box center [640, 202] width 14 height 14
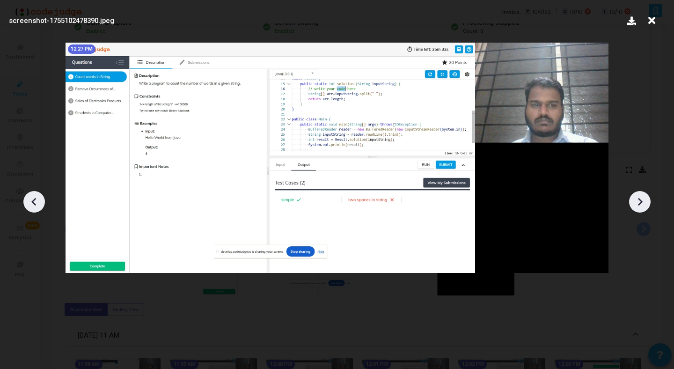
click at [642, 197] on icon at bounding box center [640, 202] width 14 height 14
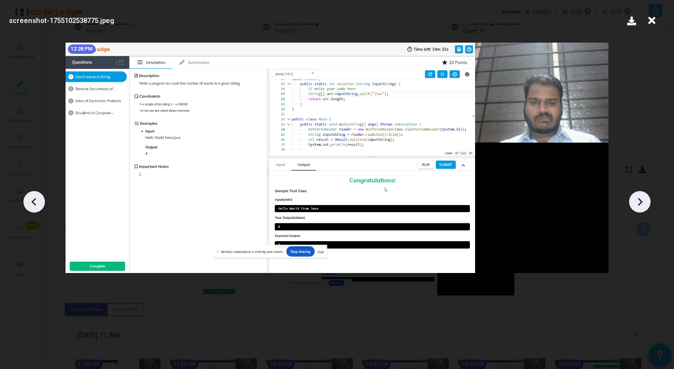
click at [642, 197] on icon at bounding box center [640, 202] width 14 height 14
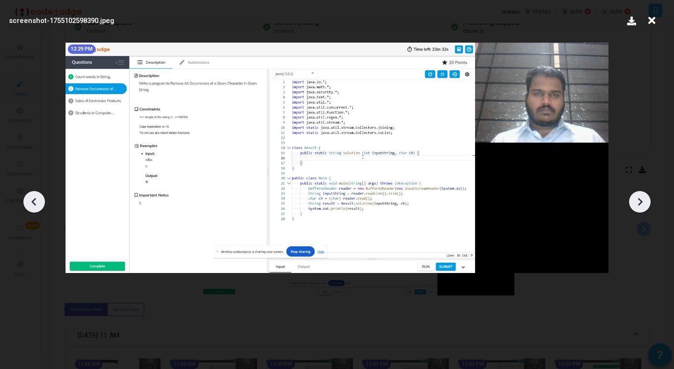
click at [642, 197] on icon at bounding box center [640, 202] width 14 height 14
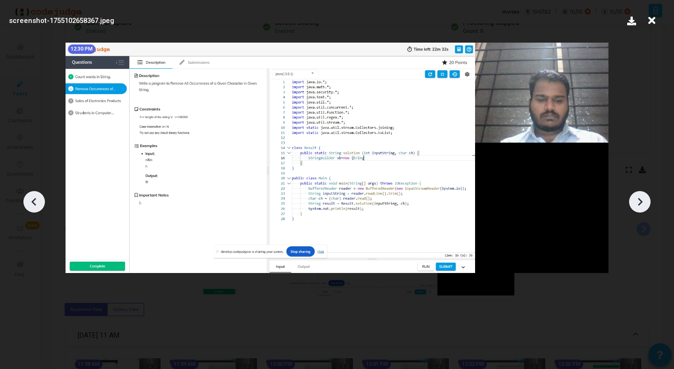
click at [642, 197] on icon at bounding box center [640, 202] width 14 height 14
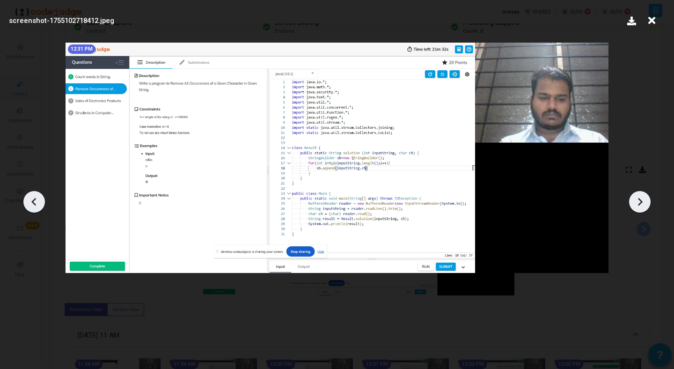
click at [642, 197] on icon at bounding box center [640, 202] width 14 height 14
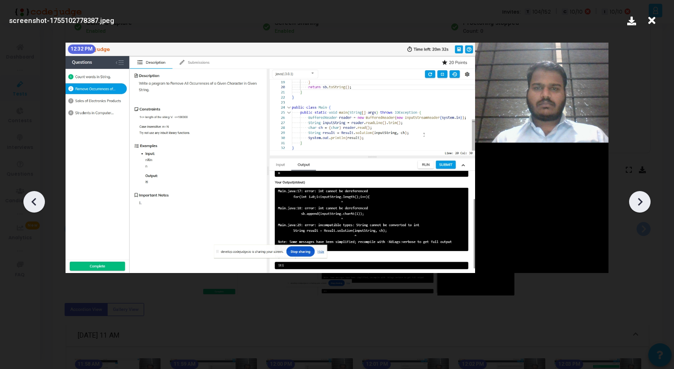
click at [645, 206] on icon at bounding box center [640, 202] width 14 height 14
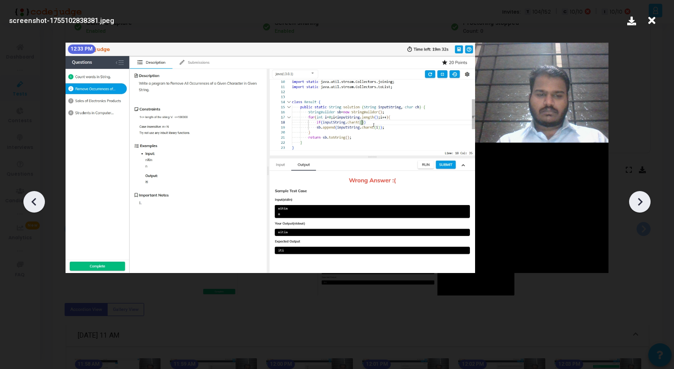
click at [39, 202] on icon at bounding box center [34, 202] width 14 height 14
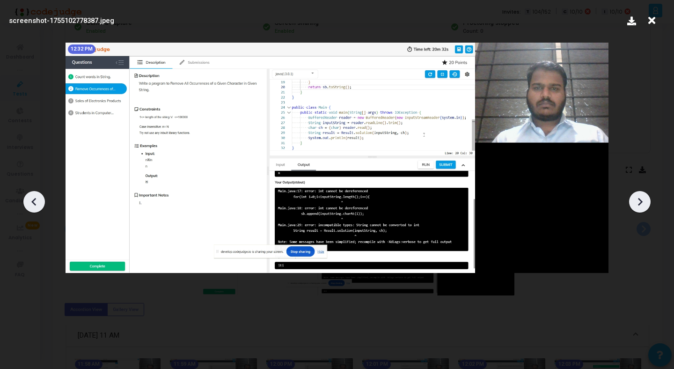
click at [39, 202] on icon at bounding box center [34, 202] width 14 height 14
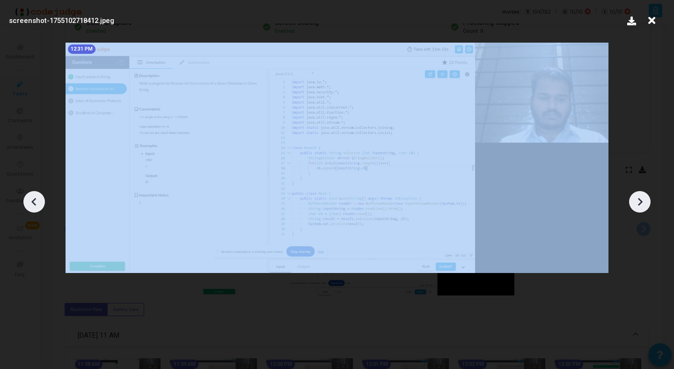
click at [39, 202] on icon at bounding box center [34, 202] width 14 height 14
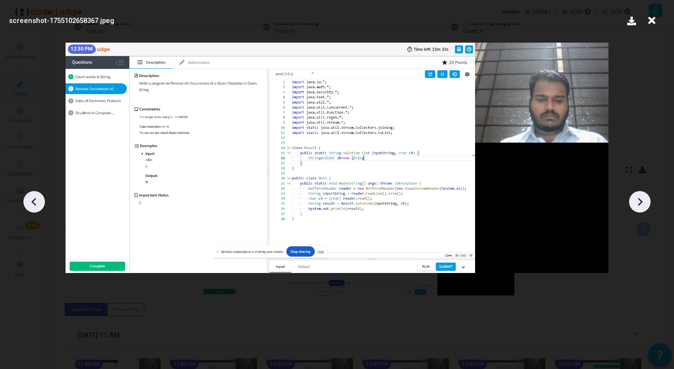
click at [644, 207] on icon at bounding box center [640, 202] width 14 height 14
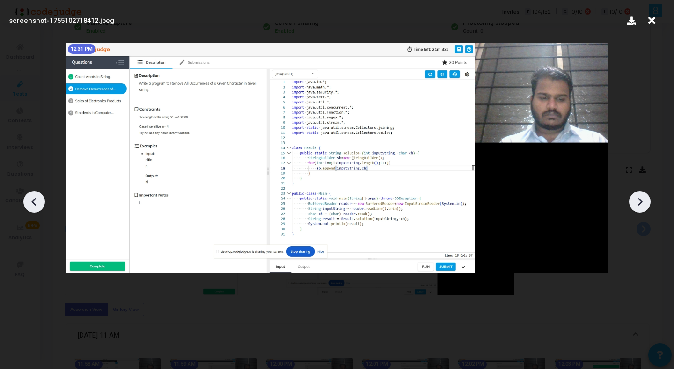
click at [644, 207] on icon at bounding box center [640, 202] width 14 height 14
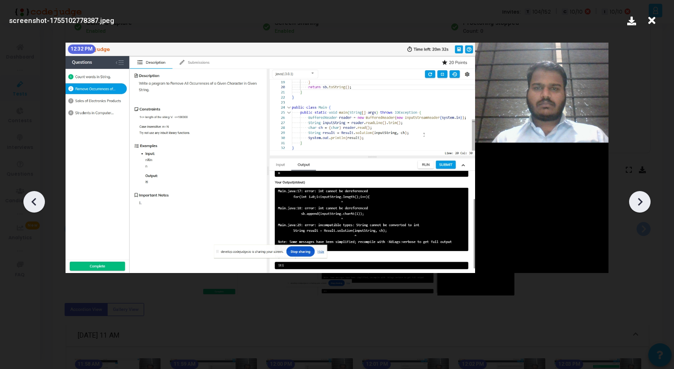
click at [644, 207] on icon at bounding box center [640, 202] width 14 height 14
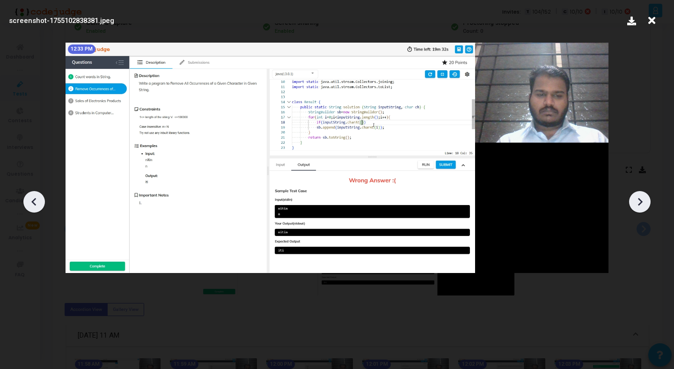
click at [644, 207] on icon at bounding box center [640, 202] width 14 height 14
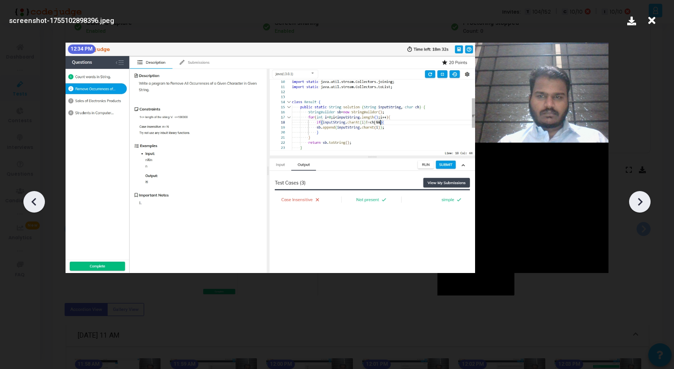
click at [644, 207] on icon at bounding box center [640, 202] width 14 height 14
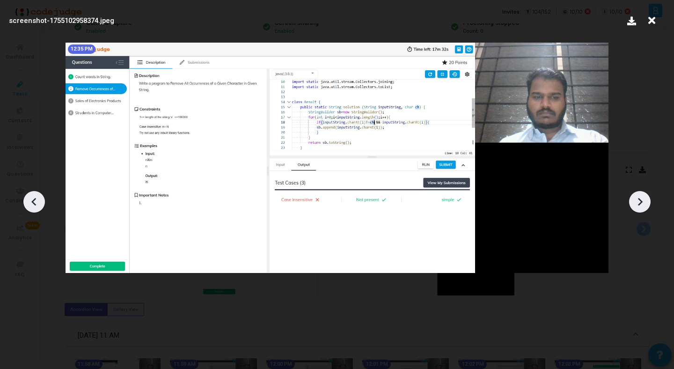
click at [644, 207] on icon at bounding box center [640, 202] width 14 height 14
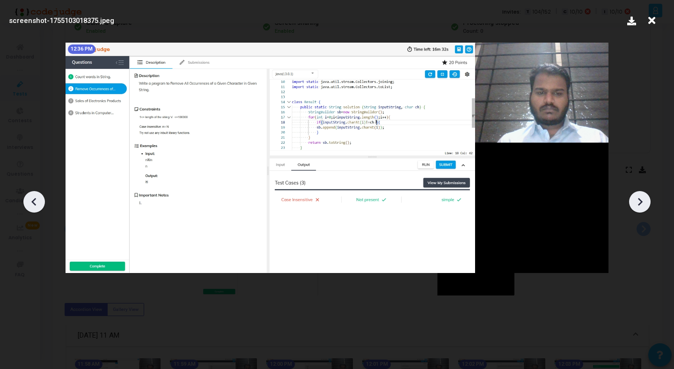
click at [33, 203] on icon at bounding box center [33, 202] width 5 height 8
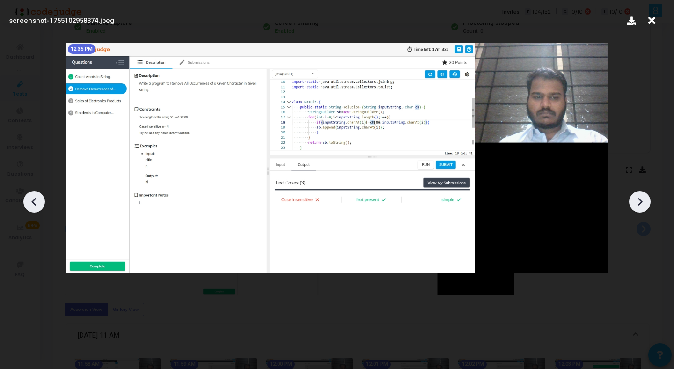
click at [33, 203] on icon at bounding box center [33, 202] width 5 height 8
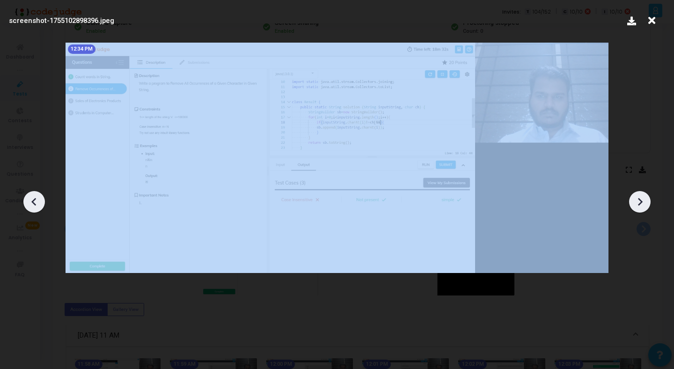
click at [33, 203] on icon at bounding box center [33, 202] width 5 height 8
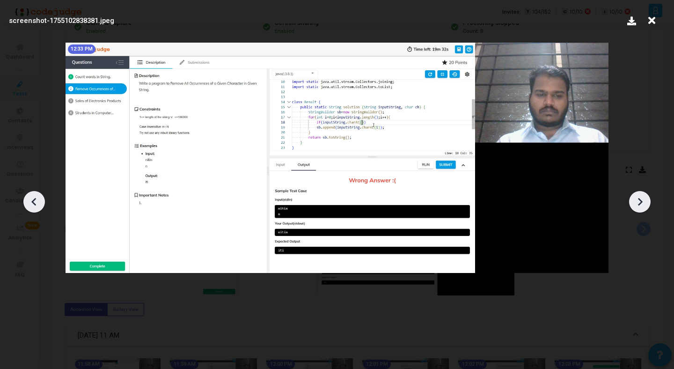
click at [33, 203] on icon at bounding box center [33, 202] width 5 height 8
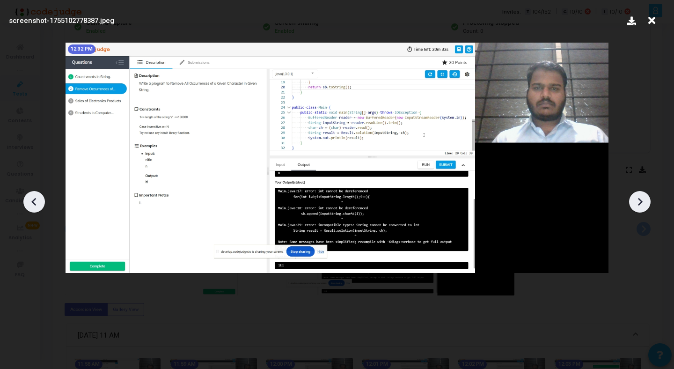
click at [33, 203] on icon at bounding box center [33, 202] width 5 height 8
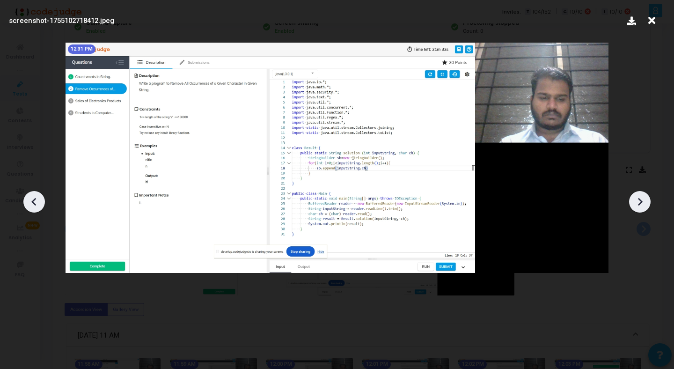
click at [36, 205] on icon at bounding box center [34, 202] width 14 height 14
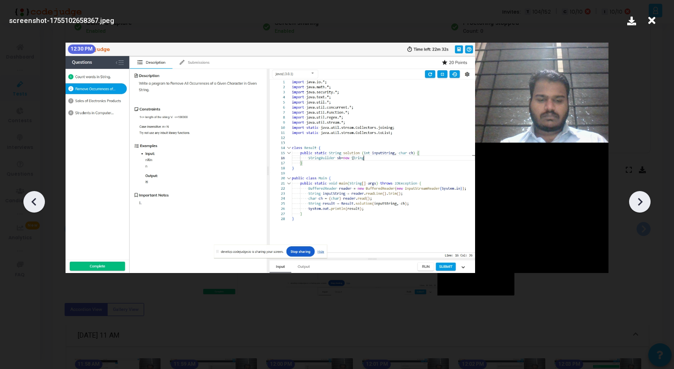
click at [36, 205] on icon at bounding box center [34, 202] width 14 height 14
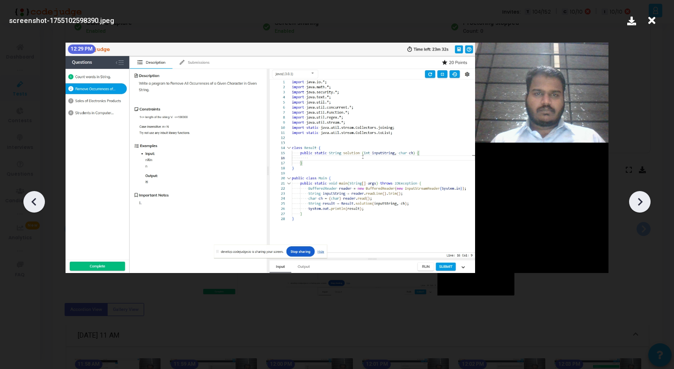
click at [36, 205] on icon at bounding box center [34, 202] width 14 height 14
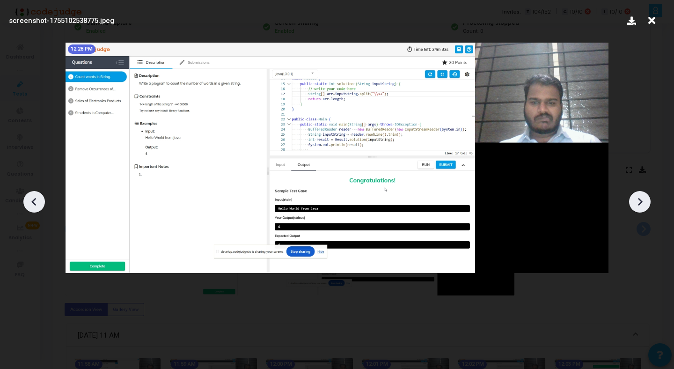
click at [36, 202] on icon at bounding box center [34, 202] width 14 height 14
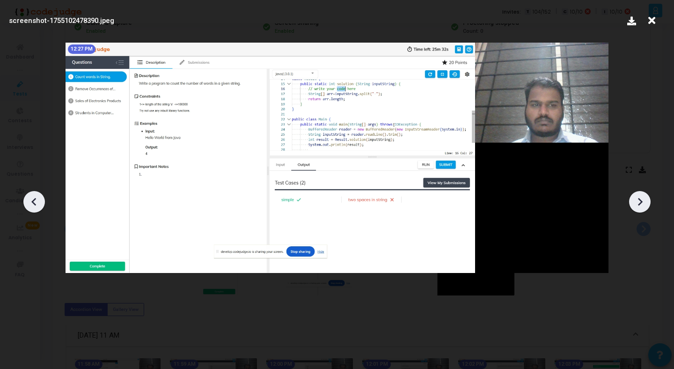
click at [36, 202] on icon at bounding box center [34, 202] width 14 height 14
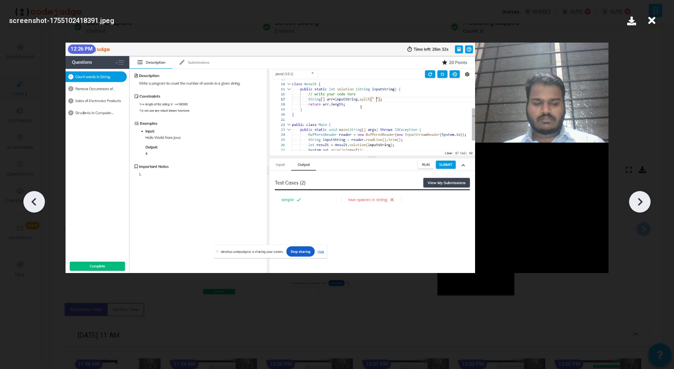
click at [36, 202] on icon at bounding box center [34, 202] width 14 height 14
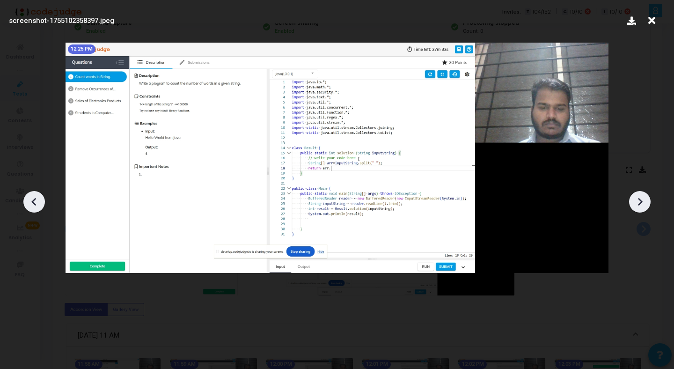
click at [32, 196] on icon at bounding box center [34, 202] width 14 height 14
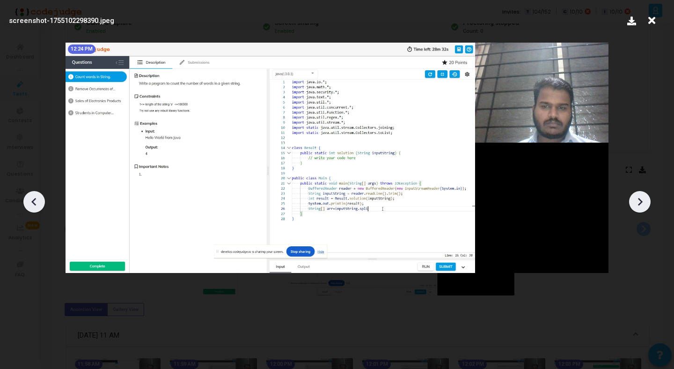
click at [645, 196] on icon at bounding box center [640, 202] width 14 height 14
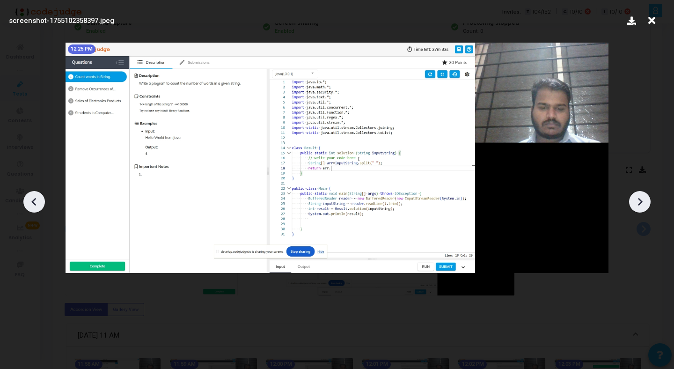
click at [645, 196] on icon at bounding box center [640, 202] width 14 height 14
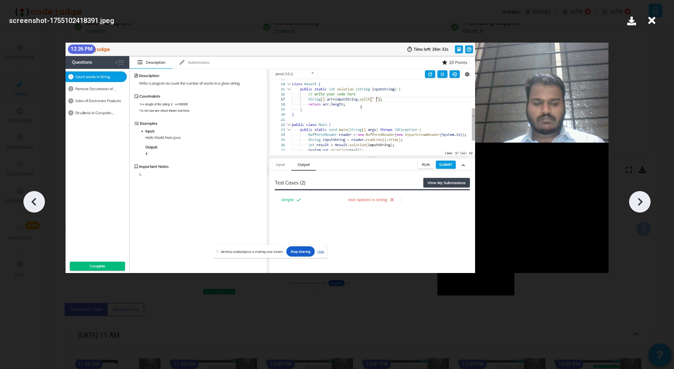
click at [645, 196] on icon at bounding box center [640, 202] width 14 height 14
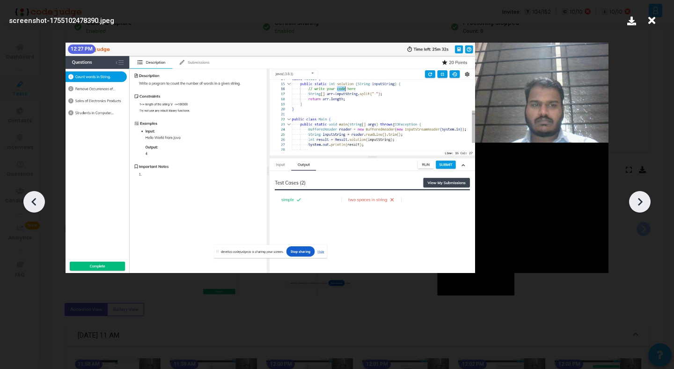
click at [645, 196] on icon at bounding box center [640, 202] width 14 height 14
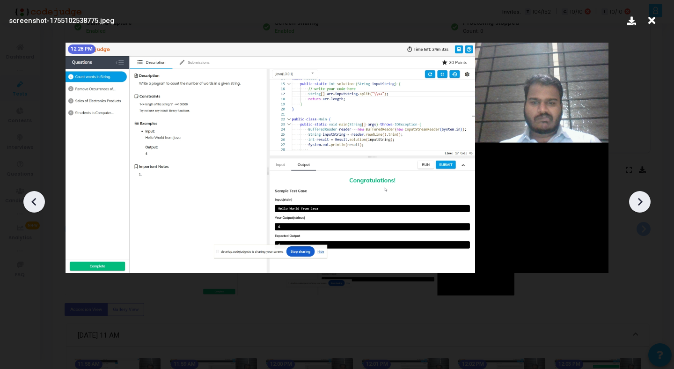
click at [645, 196] on icon at bounding box center [640, 202] width 14 height 14
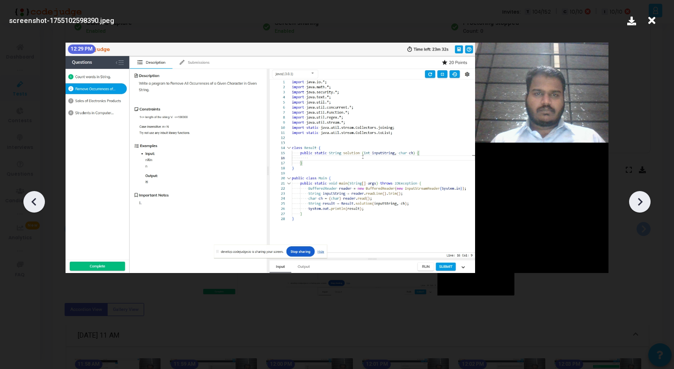
click at [645, 196] on icon at bounding box center [640, 202] width 14 height 14
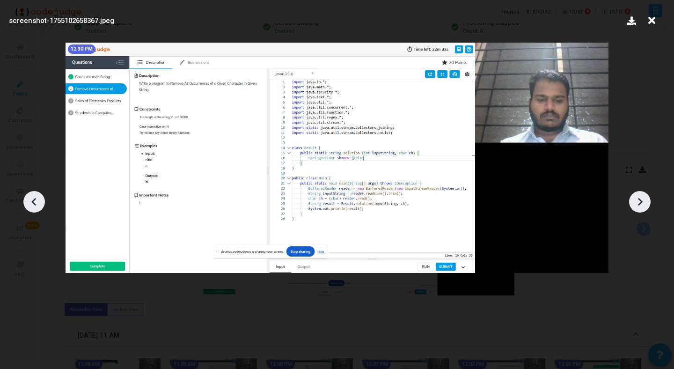
click at [645, 196] on icon at bounding box center [640, 202] width 14 height 14
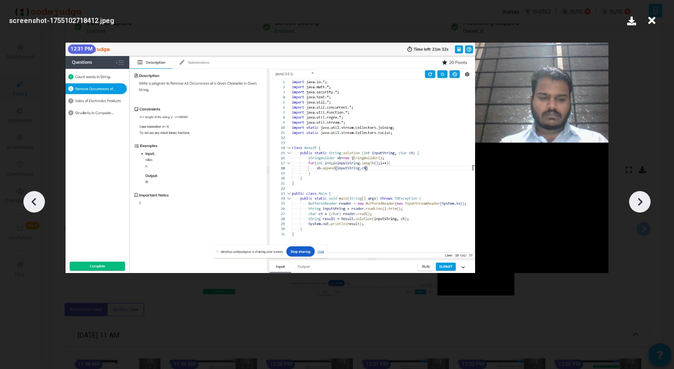
click at [645, 196] on icon at bounding box center [640, 202] width 14 height 14
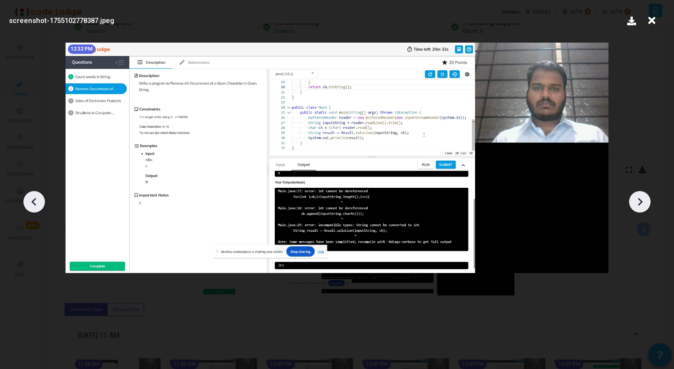
click at [645, 196] on icon at bounding box center [640, 202] width 14 height 14
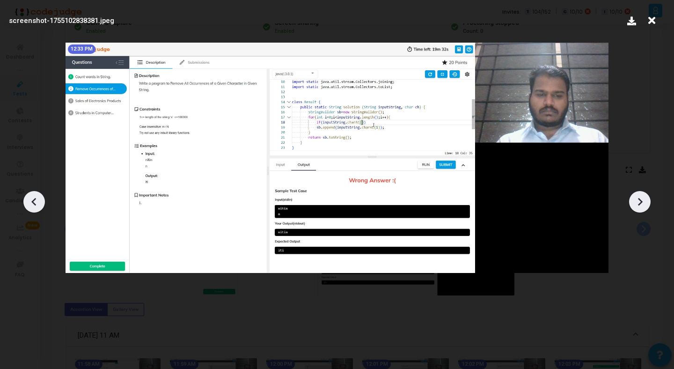
click at [645, 196] on icon at bounding box center [640, 202] width 14 height 14
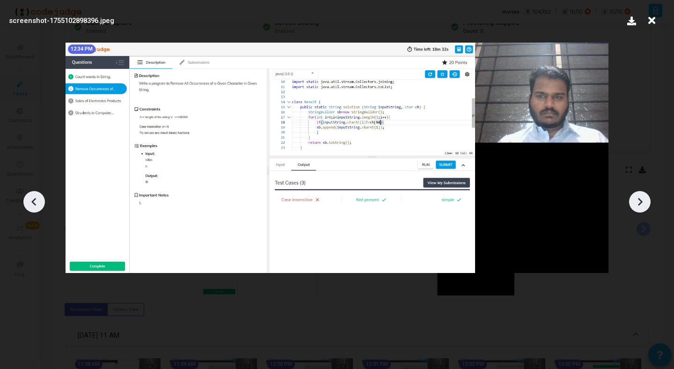
click at [645, 196] on icon at bounding box center [640, 202] width 14 height 14
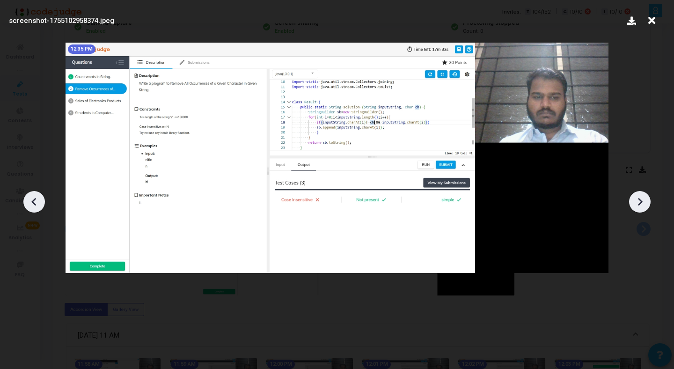
click at [645, 196] on icon at bounding box center [640, 202] width 14 height 14
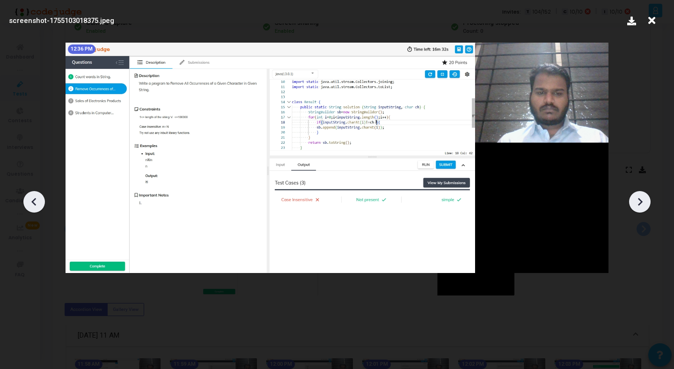
click at [645, 196] on icon at bounding box center [640, 202] width 14 height 14
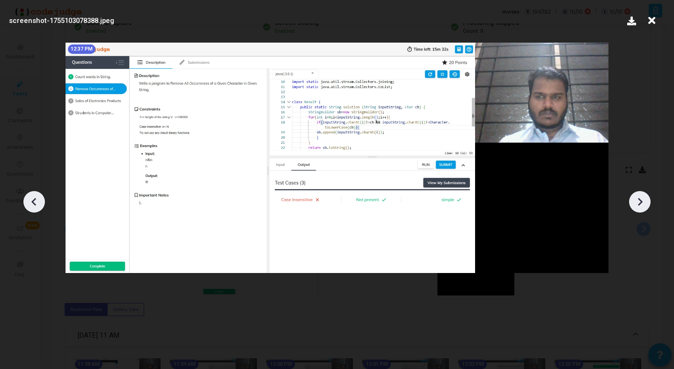
click at [645, 196] on icon at bounding box center [640, 202] width 14 height 14
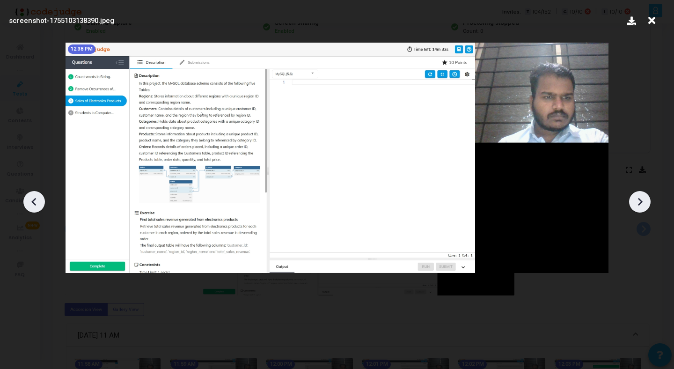
click at [645, 196] on icon at bounding box center [640, 202] width 14 height 14
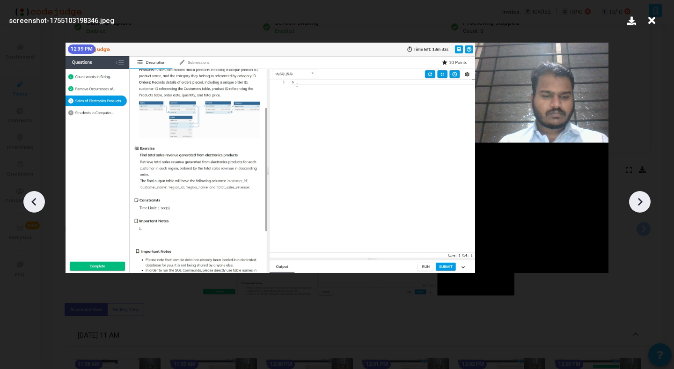
click at [645, 196] on icon at bounding box center [640, 202] width 14 height 14
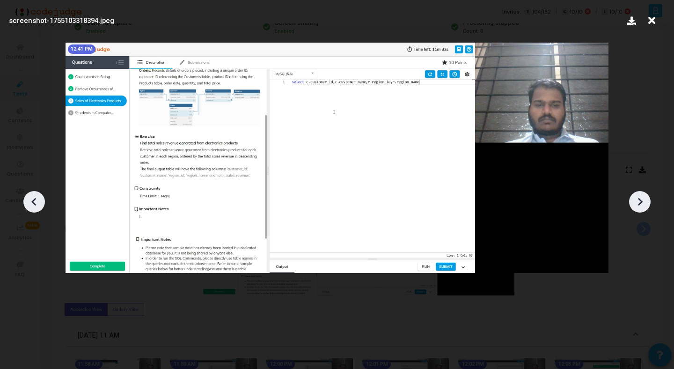
click at [645, 196] on icon at bounding box center [640, 202] width 14 height 14
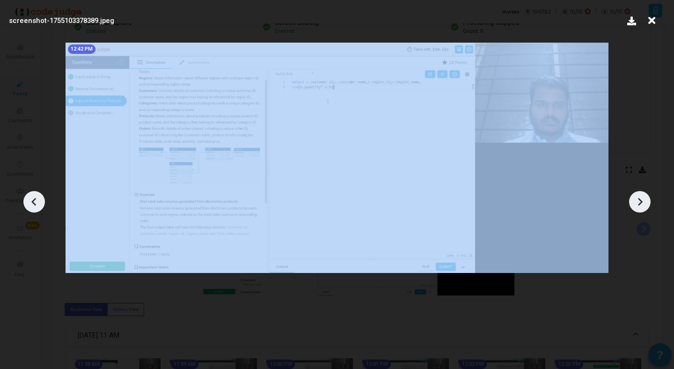
click at [645, 196] on icon at bounding box center [640, 202] width 14 height 14
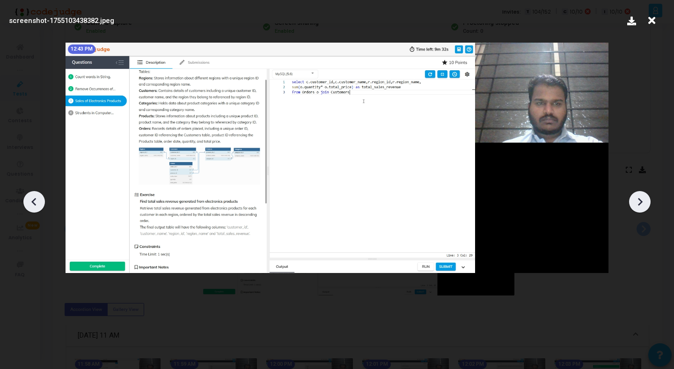
click at [645, 196] on icon at bounding box center [640, 202] width 14 height 14
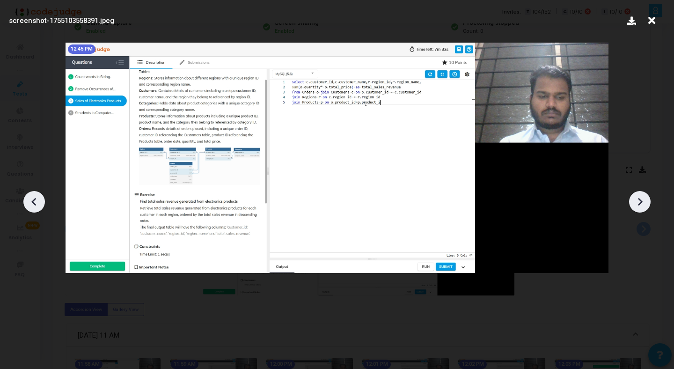
click at [645, 196] on icon at bounding box center [640, 202] width 14 height 14
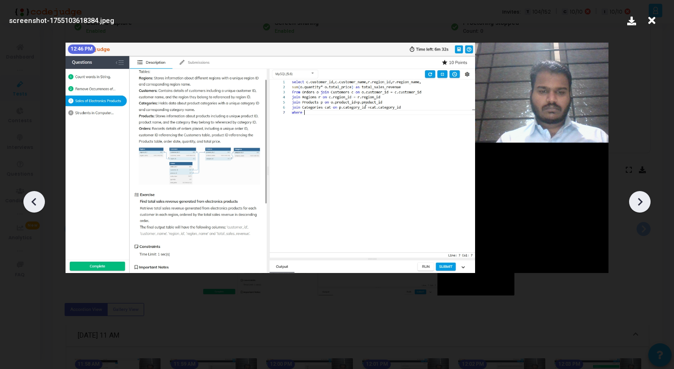
click at [645, 196] on icon at bounding box center [640, 202] width 14 height 14
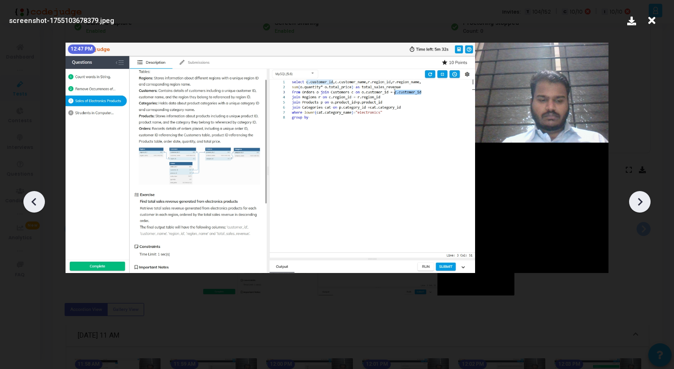
click at [645, 196] on icon at bounding box center [640, 202] width 14 height 14
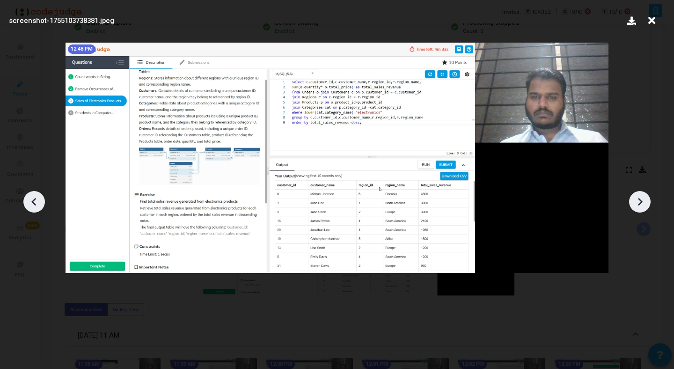
click at [645, 196] on icon at bounding box center [640, 202] width 14 height 14
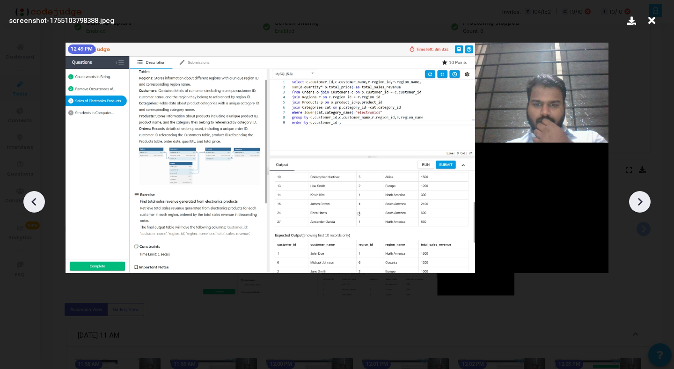
click at [645, 196] on icon at bounding box center [640, 202] width 14 height 14
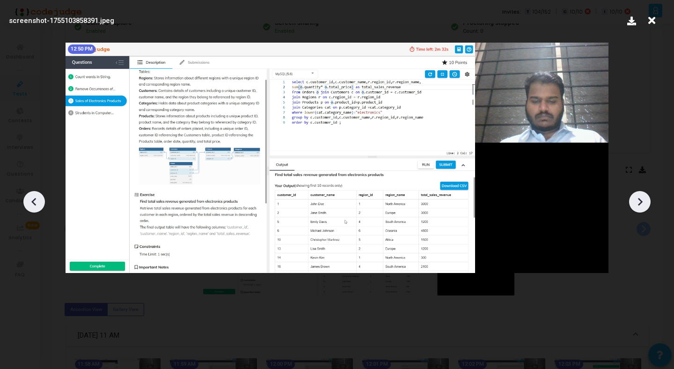
click at [645, 196] on icon at bounding box center [640, 202] width 14 height 14
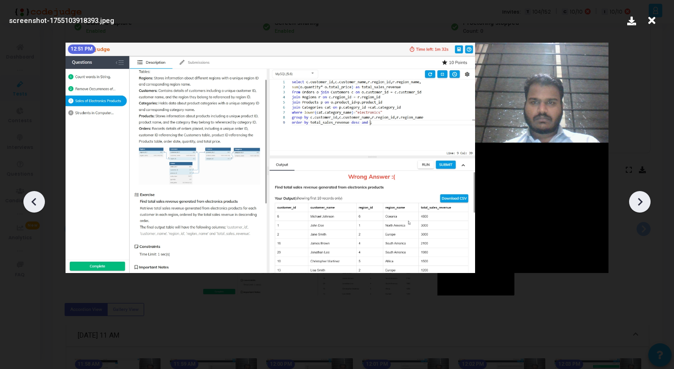
click at [645, 196] on icon at bounding box center [640, 202] width 14 height 14
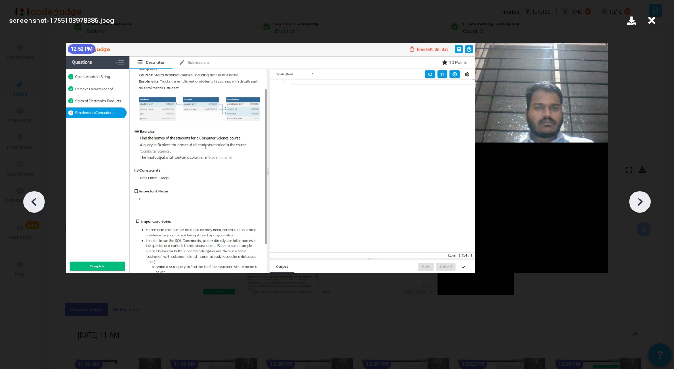
click at [645, 196] on icon at bounding box center [640, 202] width 14 height 14
click at [651, 22] on icon at bounding box center [651, 21] width 15 height 18
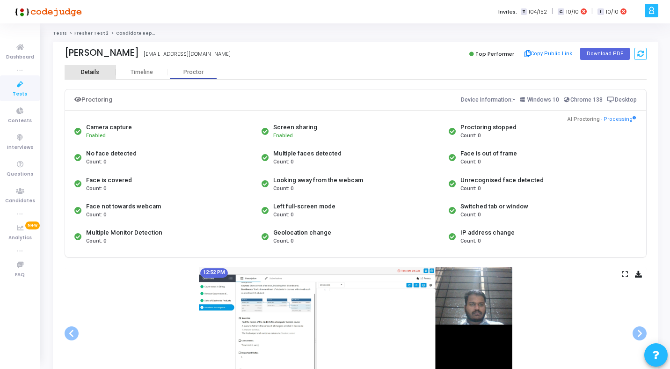
click at [87, 73] on div "Details" at bounding box center [90, 72] width 18 height 7
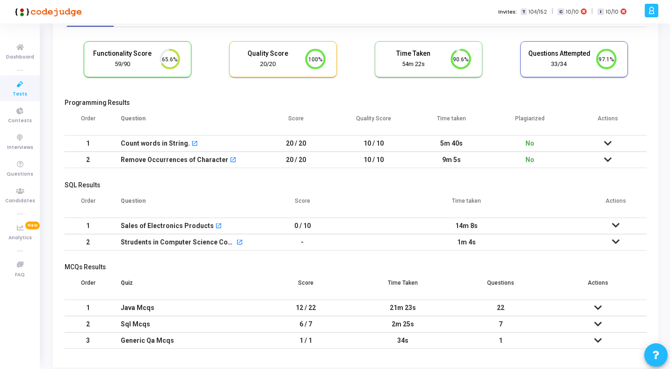
scroll to position [64, 0]
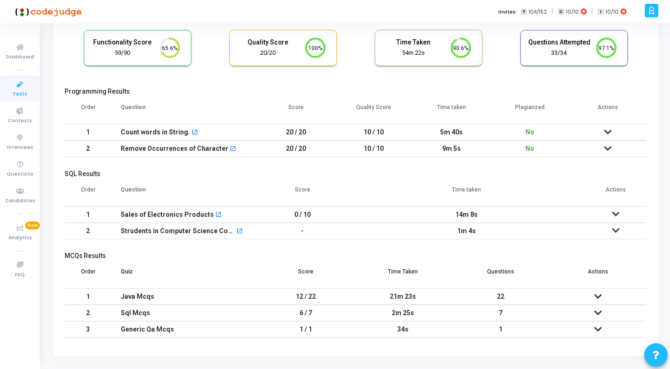
click at [619, 228] on icon at bounding box center [615, 230] width 7 height 7
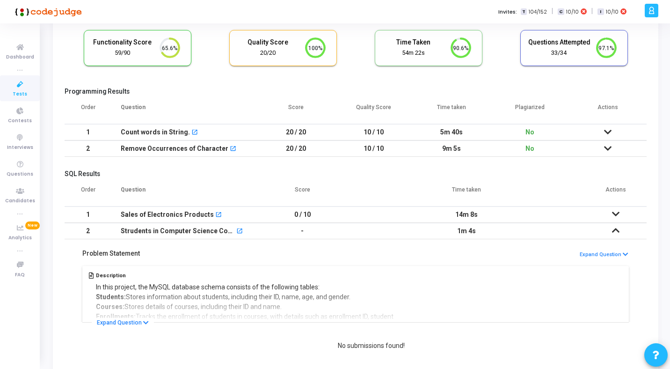
click at [619, 228] on icon at bounding box center [615, 230] width 7 height 7
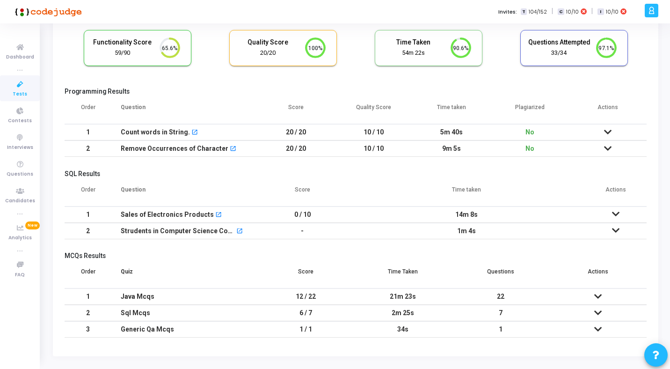
click at [614, 217] on icon at bounding box center [615, 214] width 7 height 7
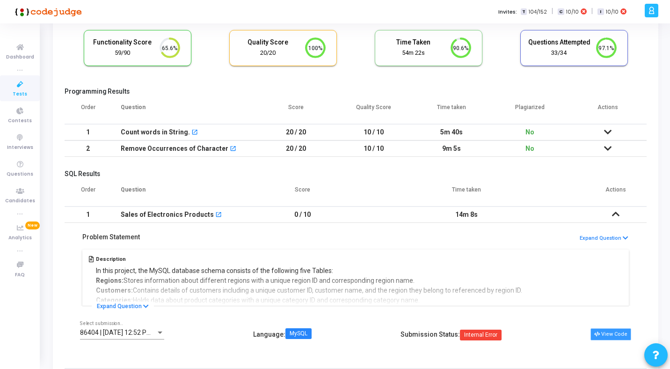
click at [609, 339] on button "View Code" at bounding box center [610, 334] width 41 height 12
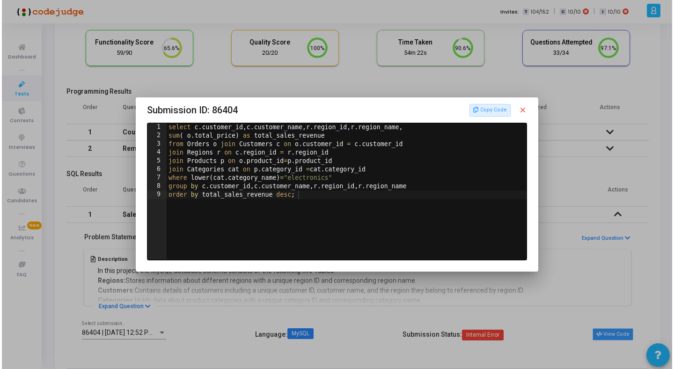
scroll to position [0, 0]
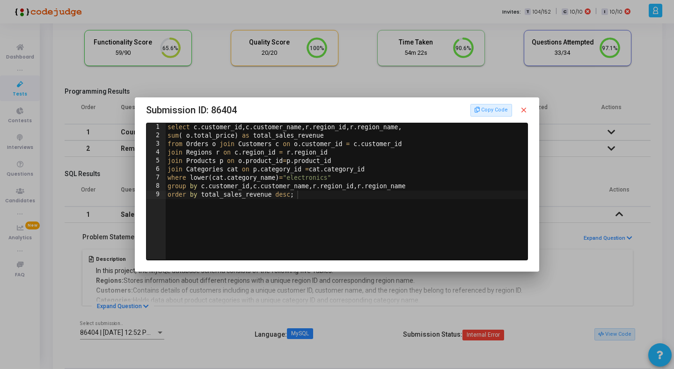
click at [524, 109] on mat-icon "close" at bounding box center [523, 110] width 8 height 8
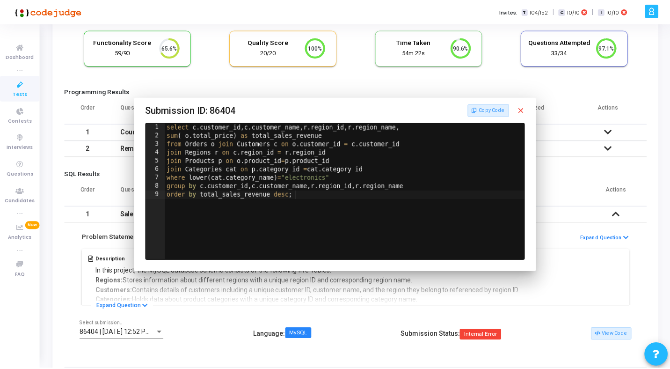
scroll to position [64, 0]
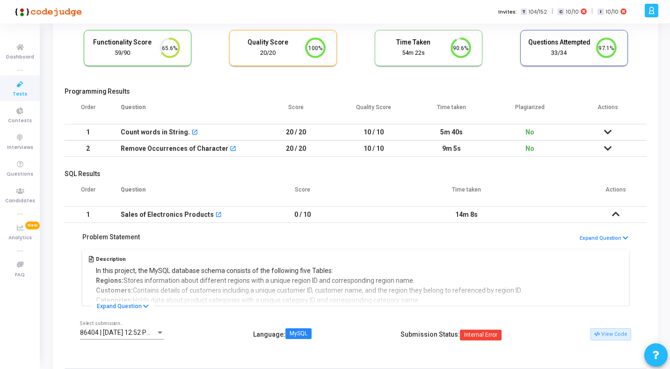
click at [614, 213] on icon at bounding box center [615, 214] width 7 height 7
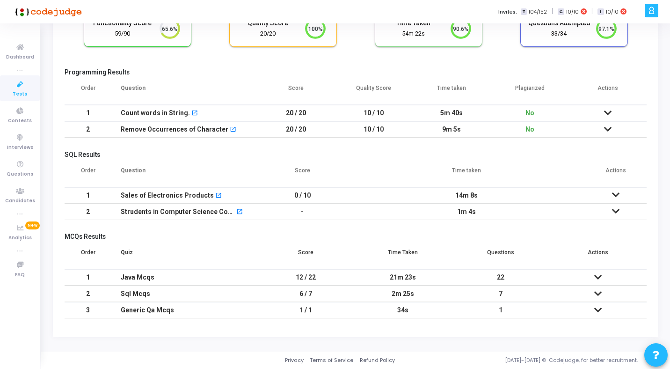
scroll to position [0, 0]
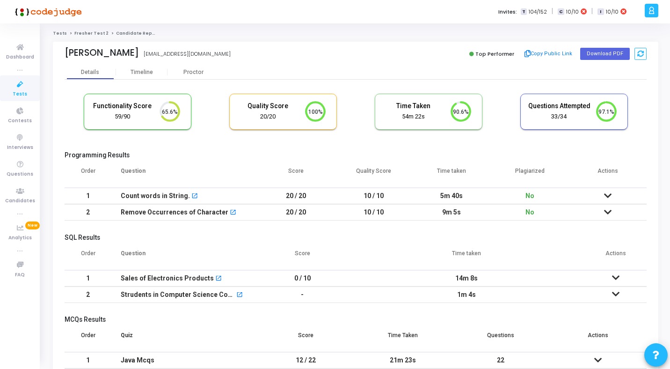
drag, startPoint x: 65, startPoint y: 53, endPoint x: 125, endPoint y: 54, distance: 59.9
click at [125, 54] on div "[PERSON_NAME] [EMAIL_ADDRESS][DOMAIN_NAME]" at bounding box center [208, 54] width 286 height 14
copy div "[PERSON_NAME]"
